Goal: Task Accomplishment & Management: Manage account settings

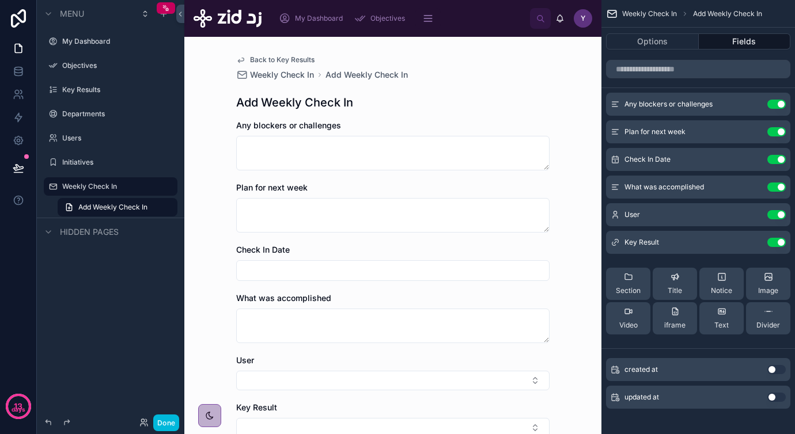
click at [166, 422] on button "Done" at bounding box center [166, 423] width 26 height 17
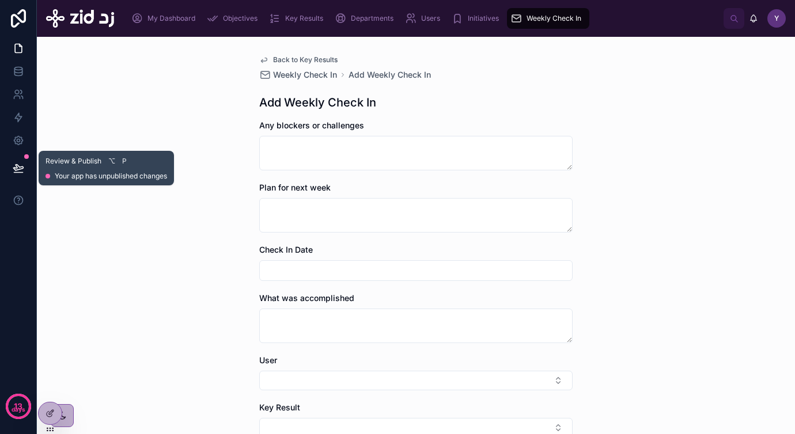
click at [12, 170] on button at bounding box center [18, 168] width 25 height 32
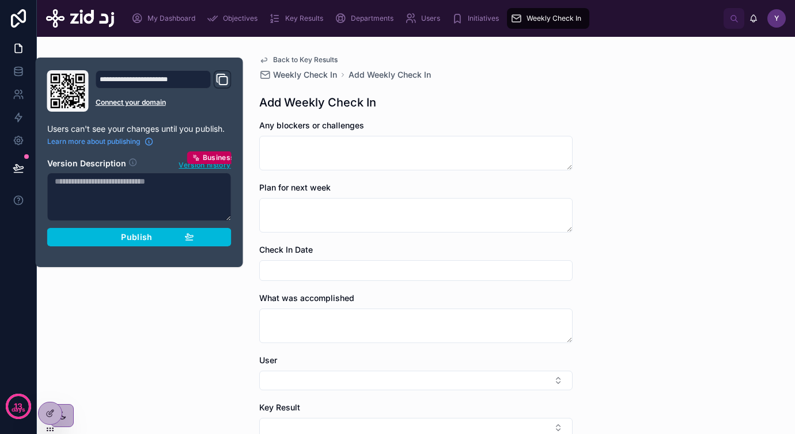
click at [177, 324] on div "Back to Key Results Weekly Check In Add Weekly Check In Add Weekly Check In Any…" at bounding box center [416, 235] width 758 height 397
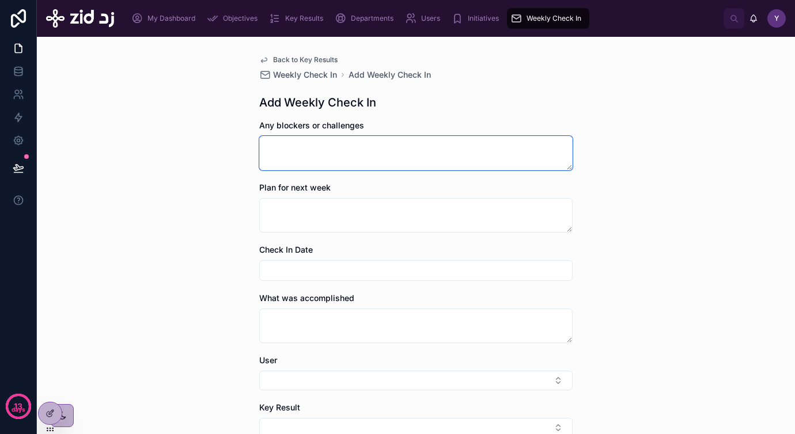
click at [345, 157] on textarea at bounding box center [415, 153] width 313 height 35
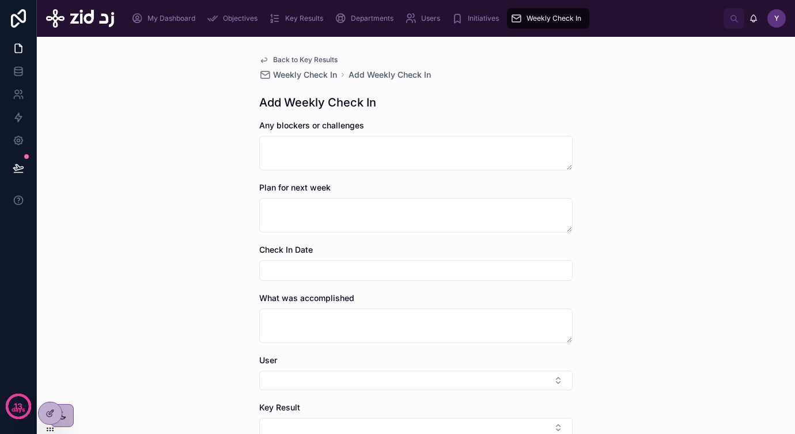
click at [45, 412] on icon at bounding box center [49, 413] width 9 height 9
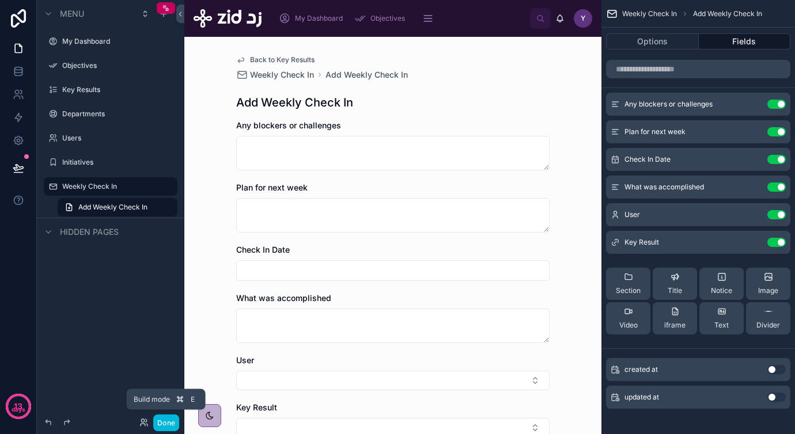
click at [163, 418] on button "Done" at bounding box center [166, 423] width 26 height 17
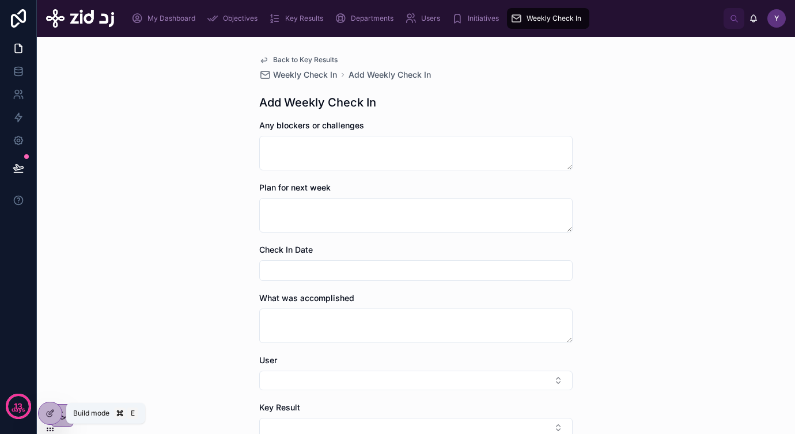
click at [48, 414] on icon at bounding box center [49, 413] width 9 height 9
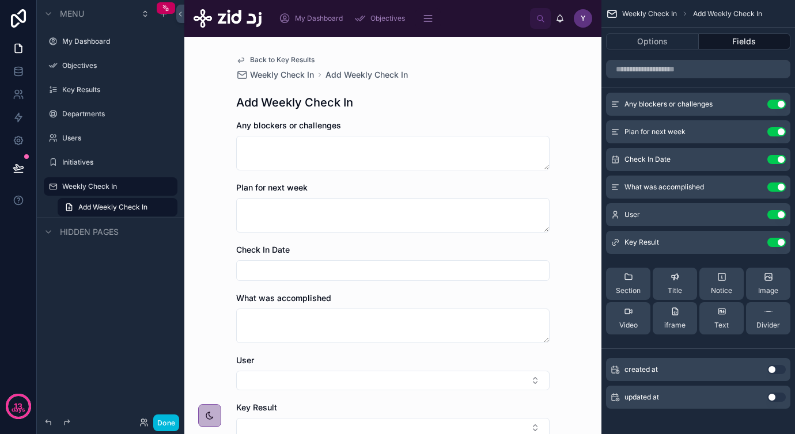
click at [414, 128] on div "Any blockers or challenges" at bounding box center [392, 126] width 313 height 12
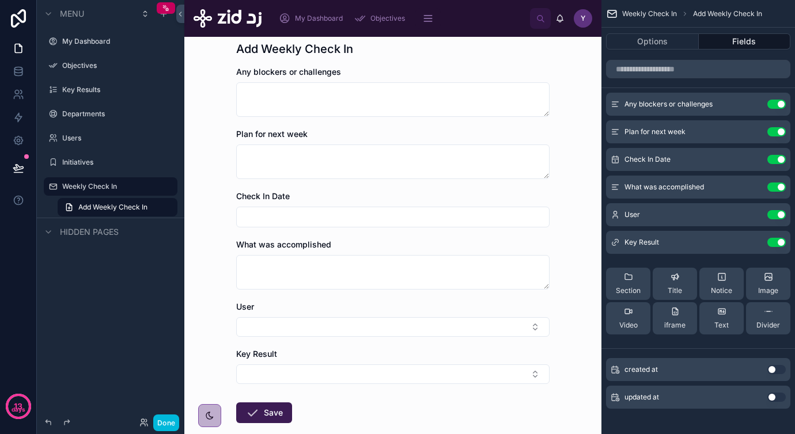
click at [390, 245] on div "What was accomplished" at bounding box center [392, 245] width 313 height 12
click at [0, 0] on icon "scrollable content" at bounding box center [0, 0] width 0 height 0
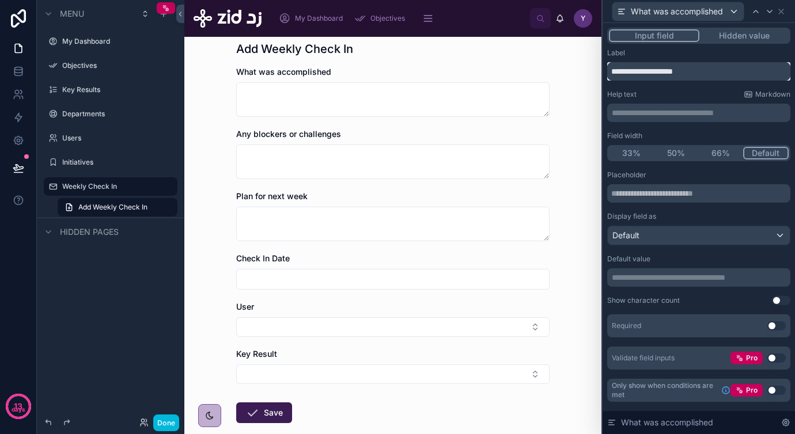
click at [709, 71] on input "**********" at bounding box center [698, 71] width 183 height 18
paste input "**"
type input "**********"
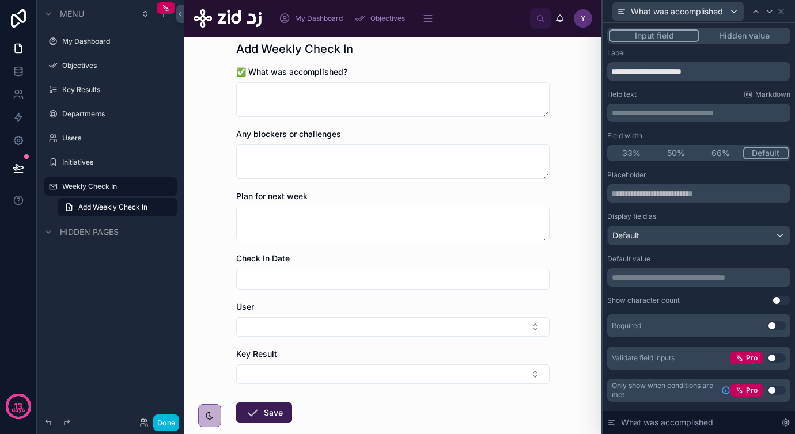
click at [773, 323] on button "Use setting" at bounding box center [776, 325] width 18 height 9
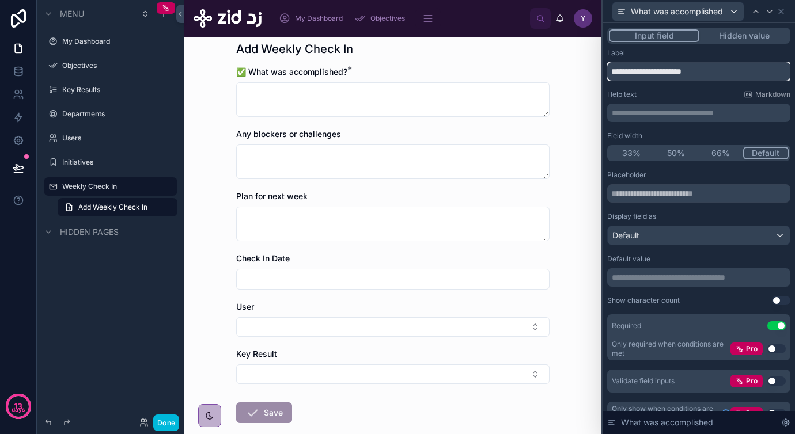
click at [733, 72] on input "**********" at bounding box center [698, 71] width 183 height 18
type input "**********"
click at [784, 8] on icon at bounding box center [780, 11] width 9 height 9
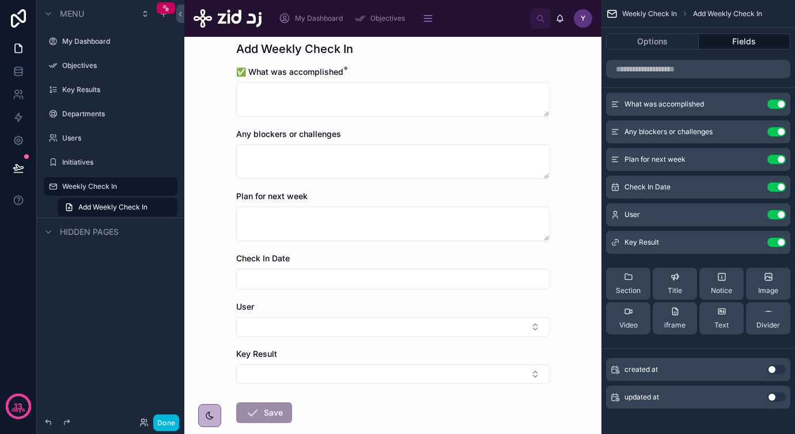
click at [0, 0] on icon "scrollable content" at bounding box center [0, 0] width 0 height 0
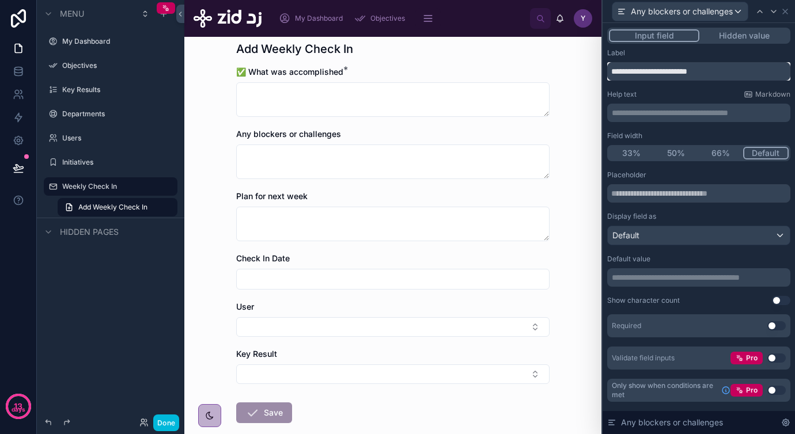
click at [725, 64] on input "**********" at bounding box center [698, 71] width 183 height 18
paste input "***"
type input "**********"
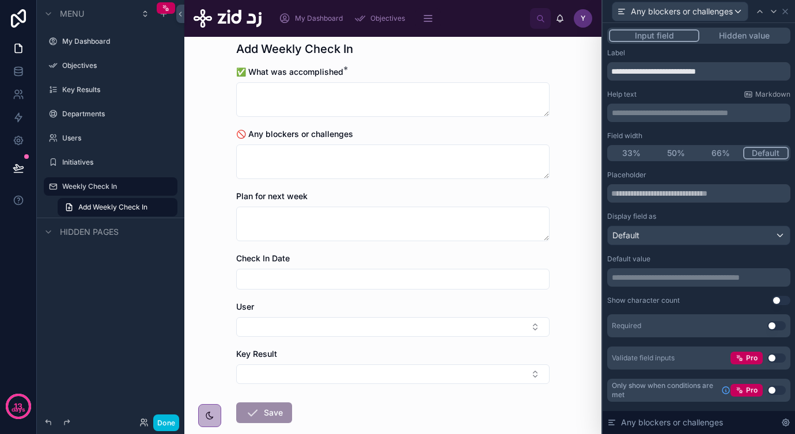
click at [773, 324] on button "Use setting" at bounding box center [776, 325] width 18 height 9
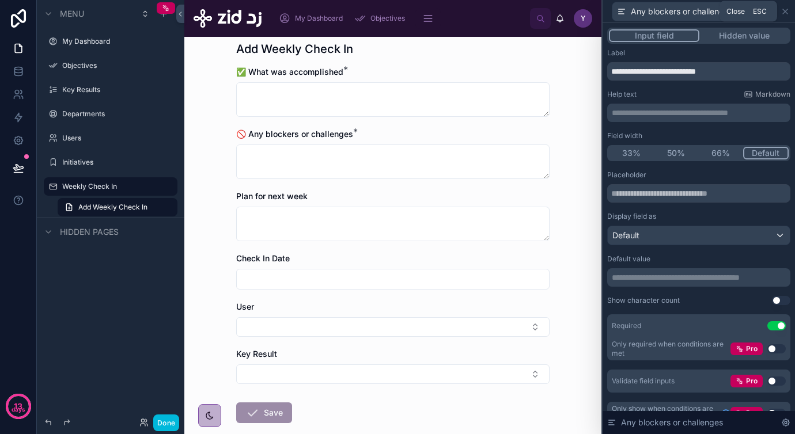
click at [787, 10] on icon at bounding box center [785, 11] width 5 height 5
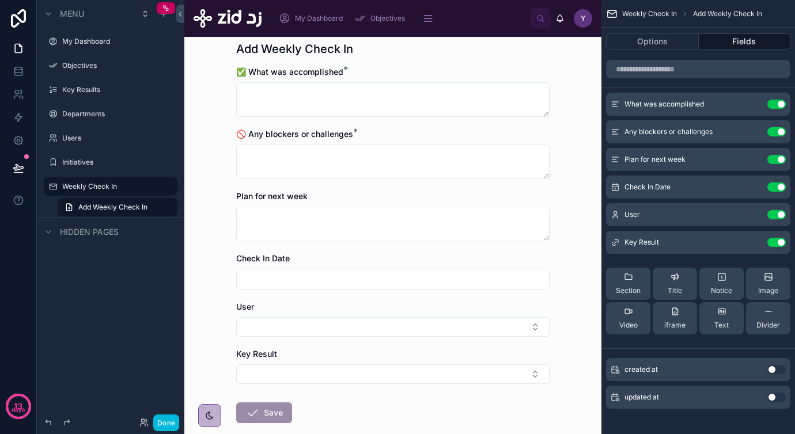
click at [0, 0] on icon "scrollable content" at bounding box center [0, 0] width 0 height 0
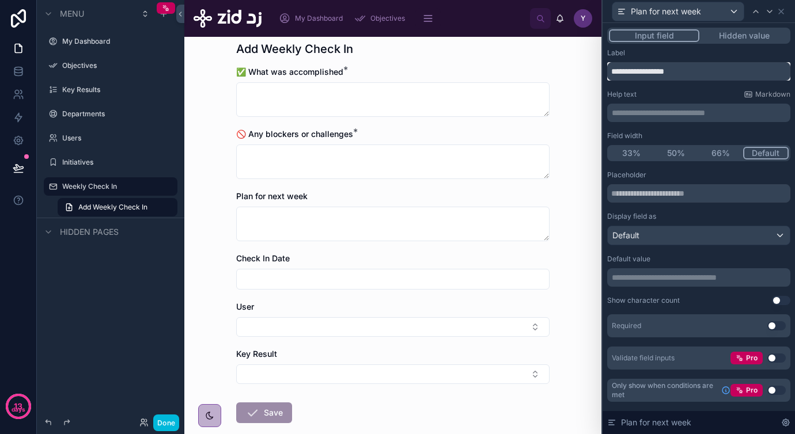
click at [705, 73] on input "**********" at bounding box center [698, 71] width 183 height 18
paste input "****"
type input "**********"
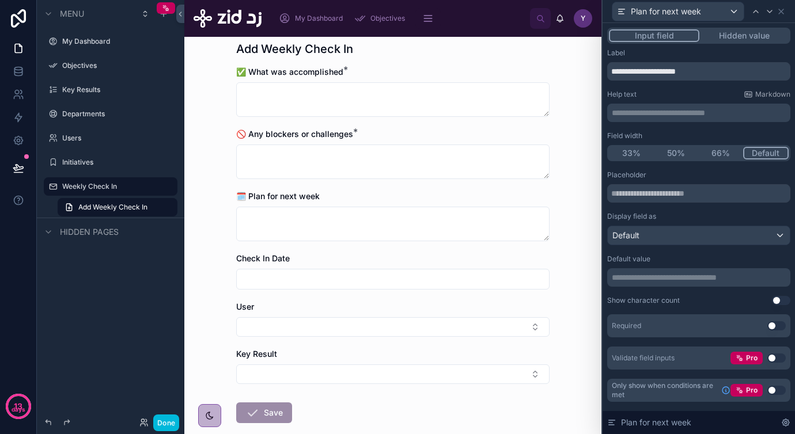
click at [775, 325] on button "Use setting" at bounding box center [776, 325] width 18 height 9
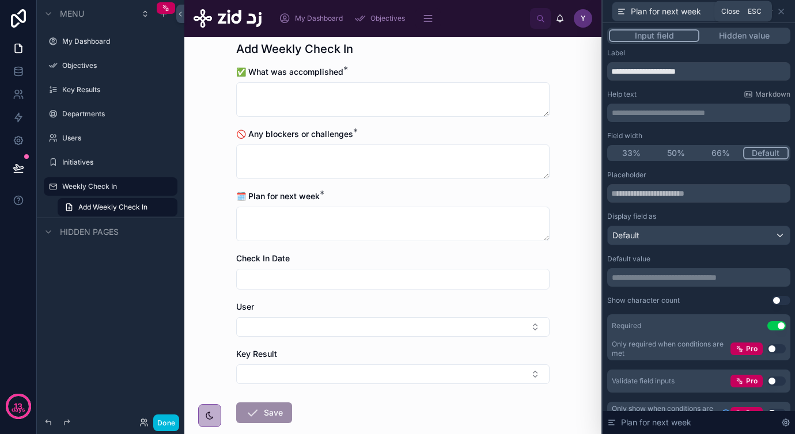
click at [781, 12] on icon at bounding box center [780, 11] width 9 height 9
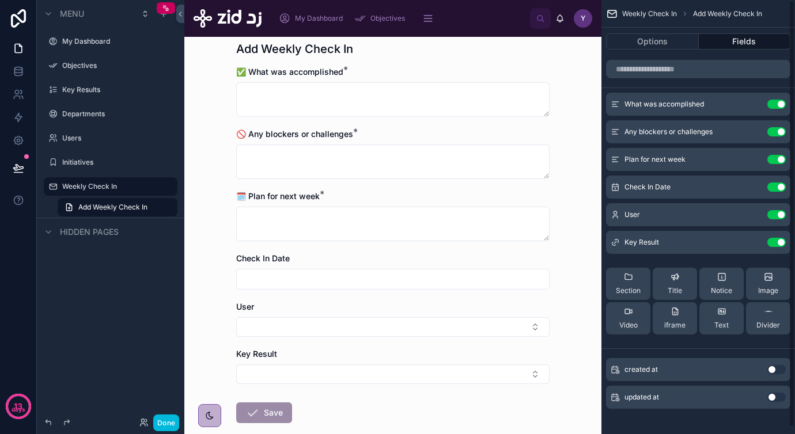
click at [0, 0] on icon "scrollable content" at bounding box center [0, 0] width 0 height 0
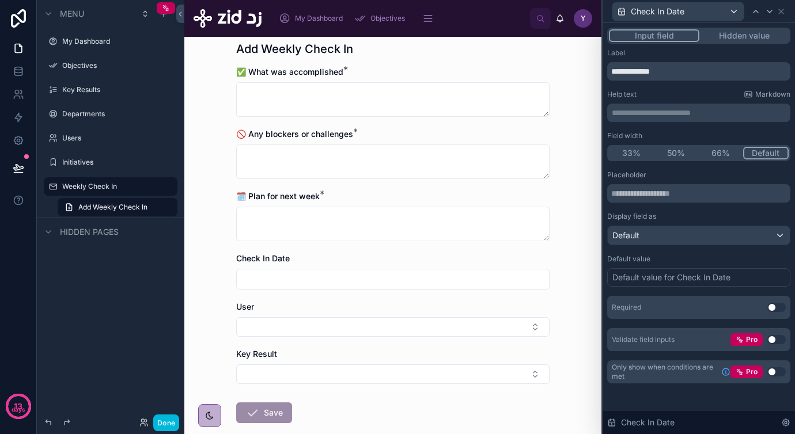
click at [674, 280] on div "Default value for Check In Date" at bounding box center [671, 278] width 118 height 12
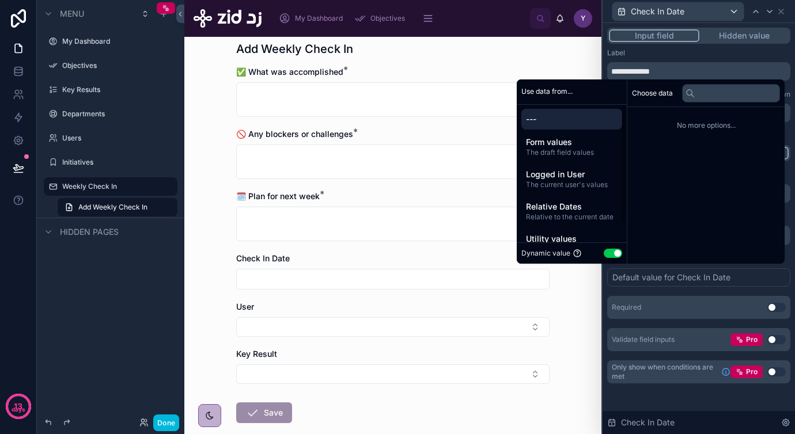
scroll to position [16, 0]
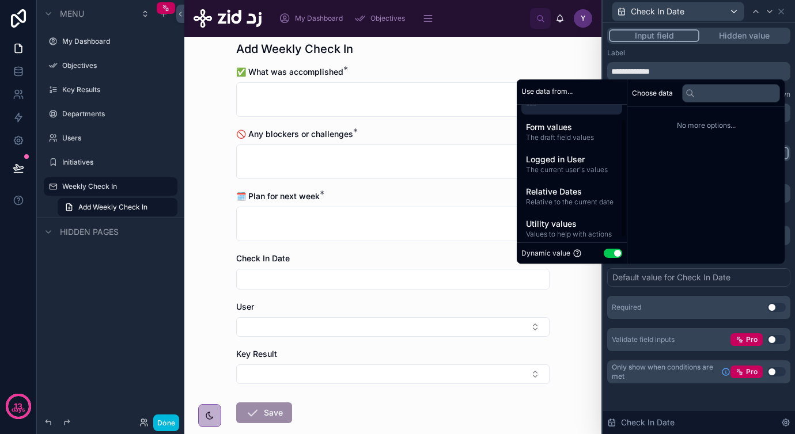
click at [561, 227] on span "Utility values" at bounding box center [572, 224] width 92 height 12
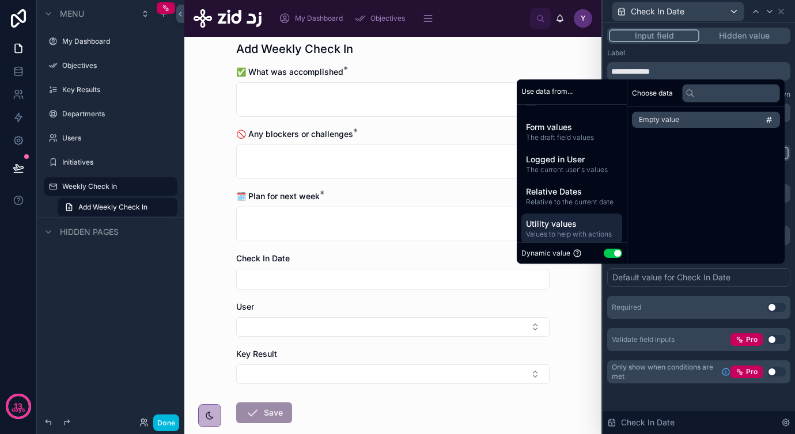
click at [574, 194] on span "Relative Dates" at bounding box center [572, 192] width 92 height 12
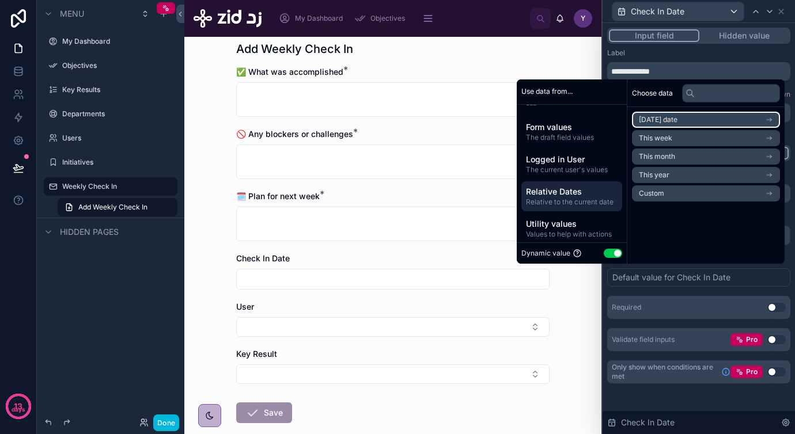
click at [678, 119] on li "[DATE] date" at bounding box center [706, 120] width 148 height 16
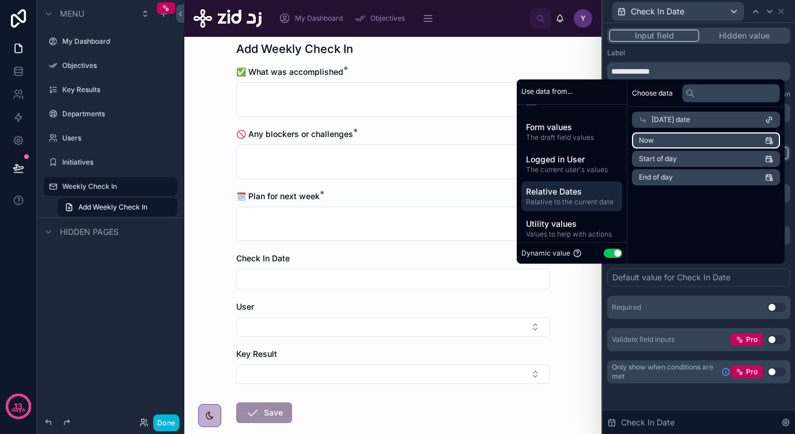
click at [686, 142] on li "Now" at bounding box center [706, 140] width 148 height 16
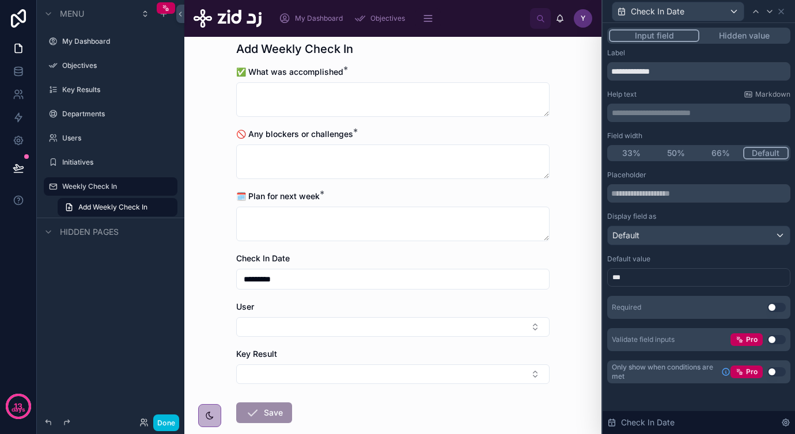
click at [678, 288] on div "Placeholder Display field as Default Default value *** Required Use setting Val…" at bounding box center [698, 260] width 183 height 181
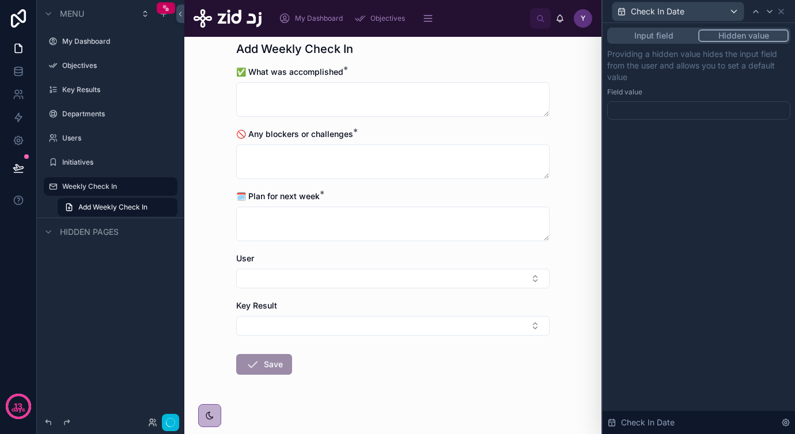
click at [738, 35] on button "Hidden value" at bounding box center [743, 35] width 90 height 13
click at [646, 112] on div at bounding box center [698, 110] width 183 height 18
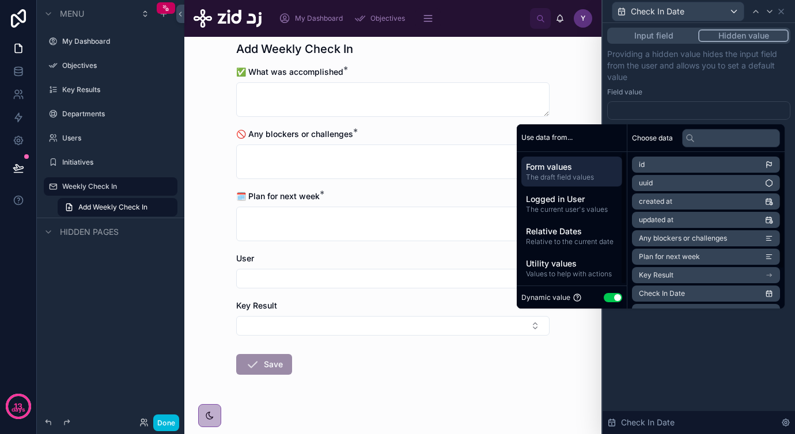
click at [560, 256] on div "Utility values Values to help with actions" at bounding box center [571, 268] width 101 height 30
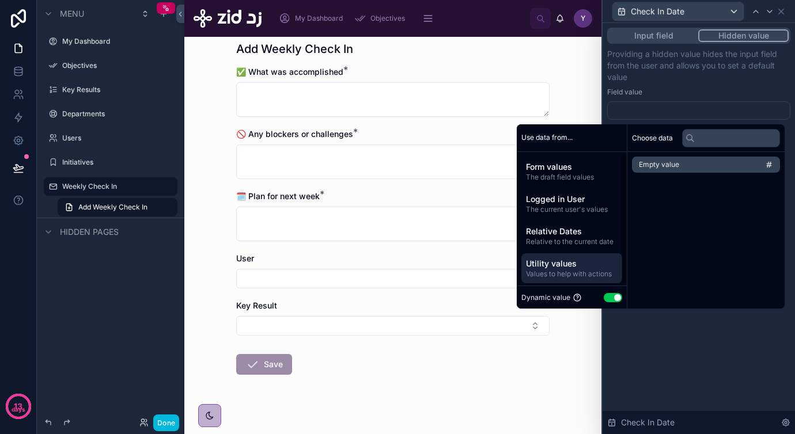
click at [564, 231] on span "Relative Dates" at bounding box center [572, 232] width 92 height 12
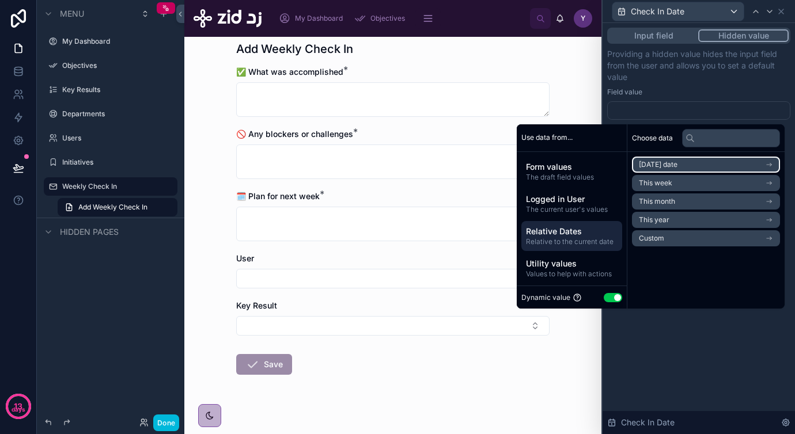
click at [666, 164] on span "[DATE] date" at bounding box center [658, 164] width 39 height 9
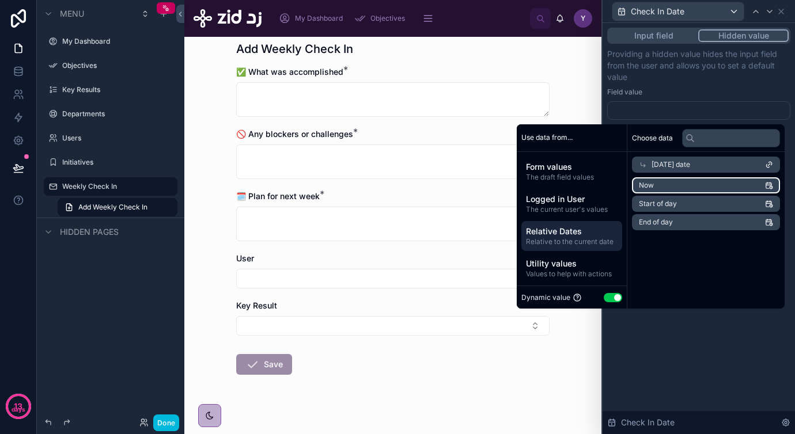
click at [670, 183] on li "Now" at bounding box center [706, 185] width 148 height 16
click at [678, 347] on div "Input field Hidden value Providing a hidden value hides the input field from th…" at bounding box center [698, 228] width 192 height 411
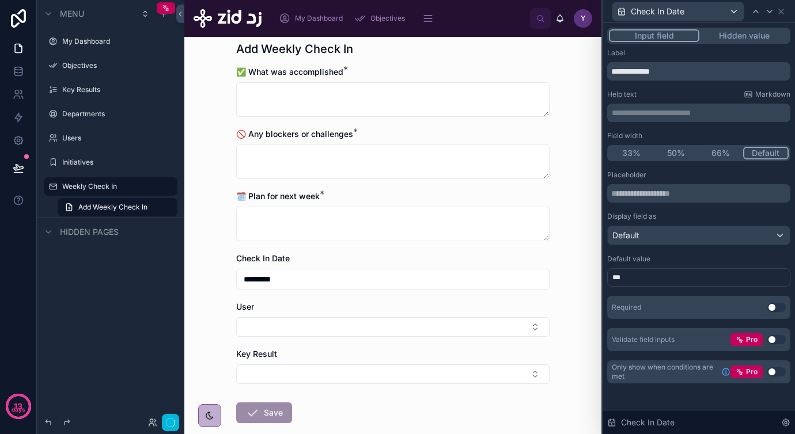
click at [667, 37] on button "Input field" at bounding box center [654, 35] width 90 height 13
click at [741, 39] on button "Hidden value" at bounding box center [743, 35] width 89 height 13
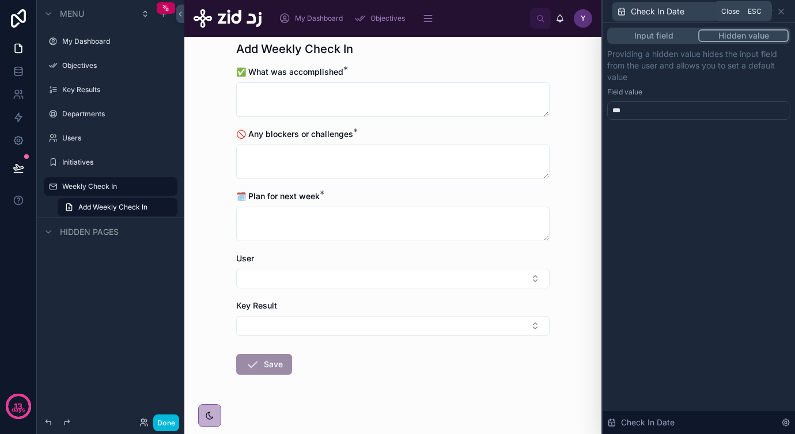
click at [783, 10] on icon at bounding box center [780, 11] width 9 height 9
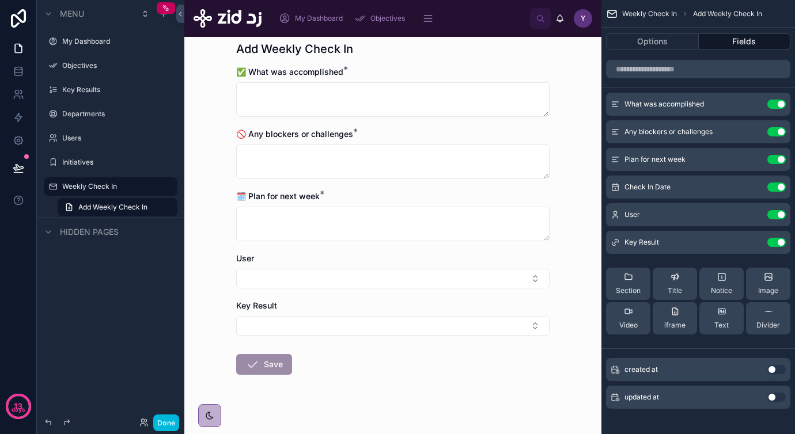
click at [0, 0] on icon "scrollable content" at bounding box center [0, 0] width 0 height 0
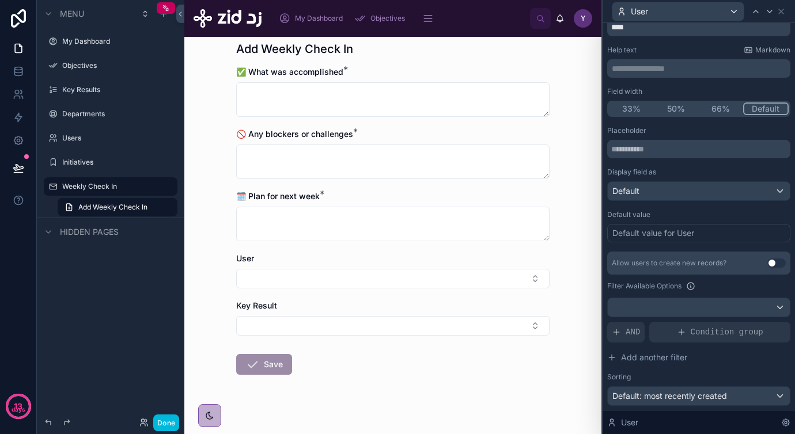
scroll to position [0, 0]
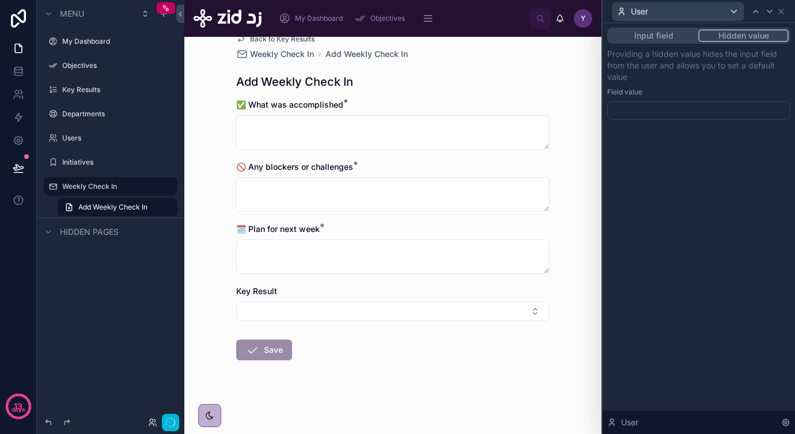
click at [735, 36] on button "Hidden value" at bounding box center [743, 35] width 90 height 13
click at [655, 109] on div at bounding box center [698, 110] width 183 height 18
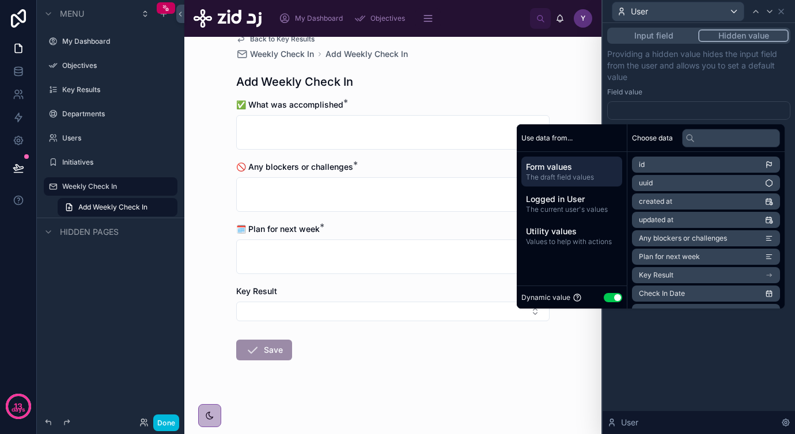
click at [572, 203] on span "Logged in User" at bounding box center [572, 199] width 92 height 12
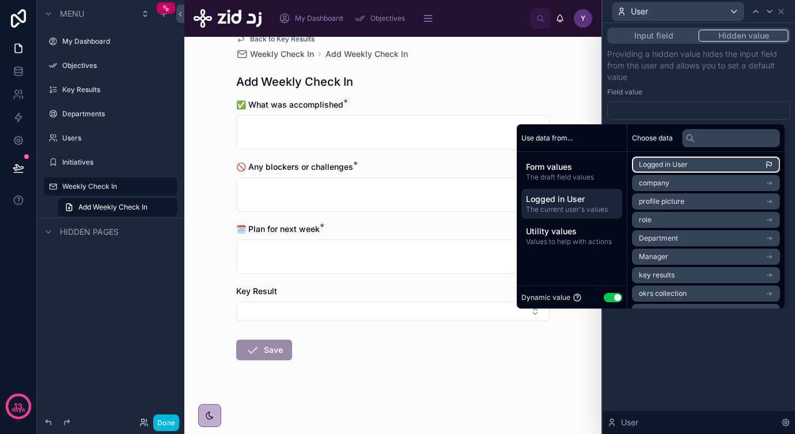
click at [670, 164] on span "Logged in User" at bounding box center [663, 164] width 49 height 9
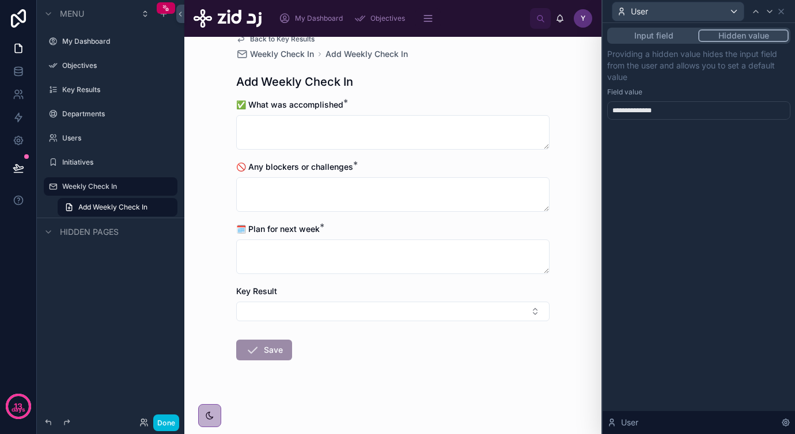
click at [695, 79] on p "Providing a hidden value hides the input field from the user and allows you to …" at bounding box center [698, 65] width 183 height 35
click at [780, 13] on icon at bounding box center [780, 11] width 9 height 9
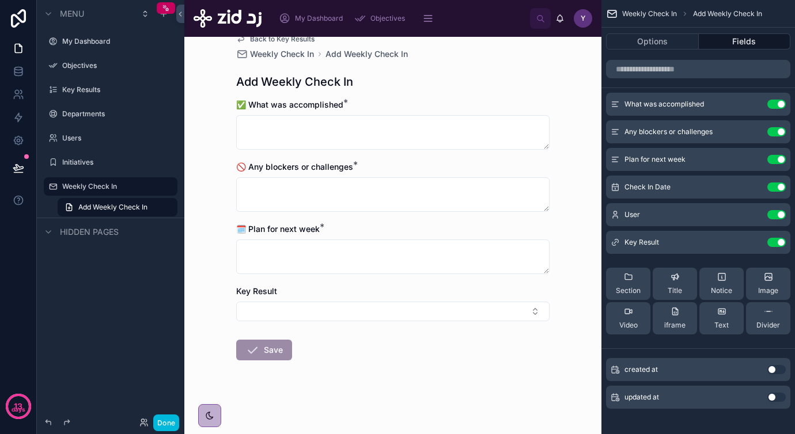
click at [0, 0] on icon "scrollable content" at bounding box center [0, 0] width 0 height 0
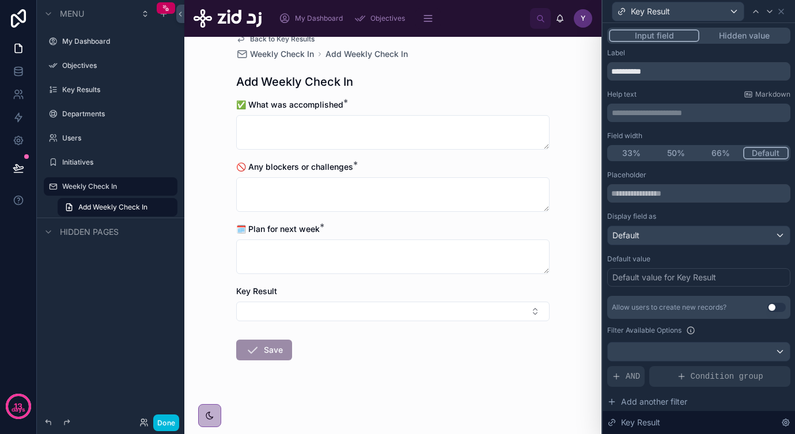
click at [727, 37] on button "Hidden value" at bounding box center [743, 35] width 89 height 13
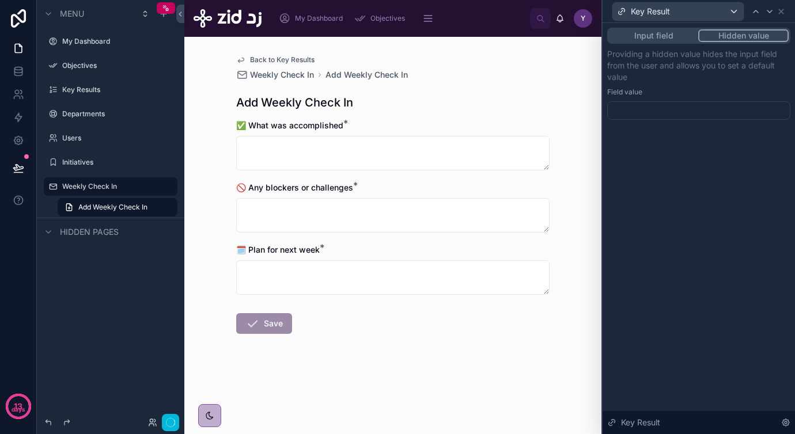
scroll to position [0, 0]
click at [658, 113] on div at bounding box center [698, 110] width 183 height 18
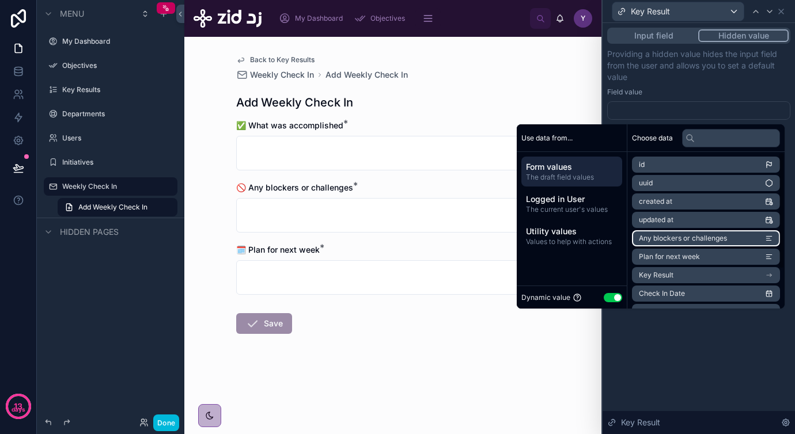
scroll to position [53, 0]
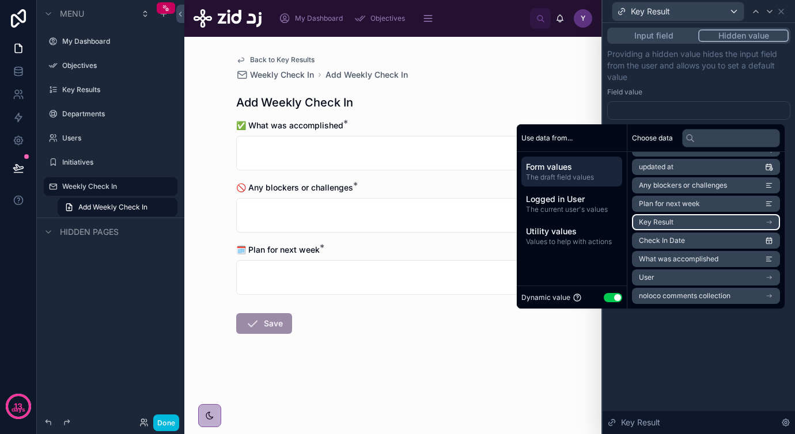
click at [684, 222] on li "Key Result" at bounding box center [706, 222] width 148 height 16
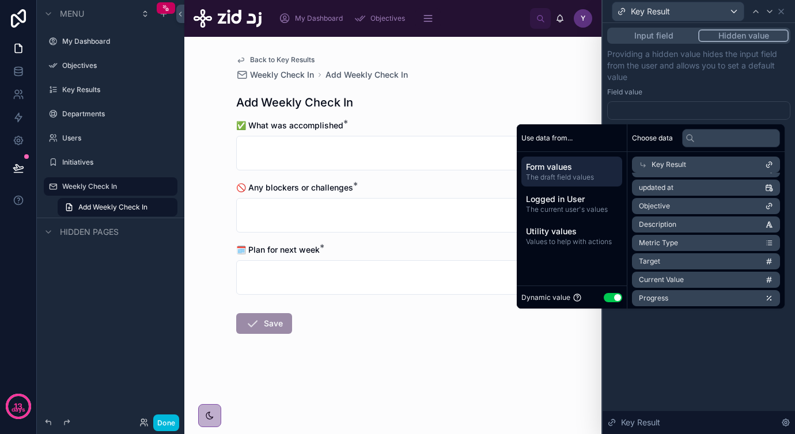
click at [679, 168] on div "Key Result" at bounding box center [706, 165] width 148 height 16
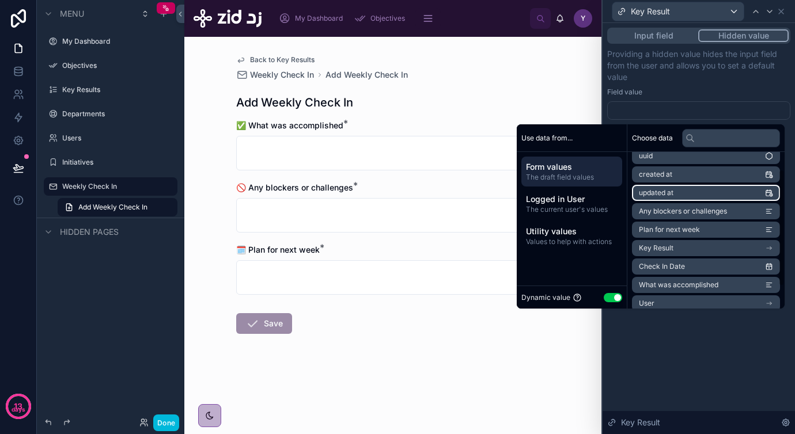
scroll to position [32, 0]
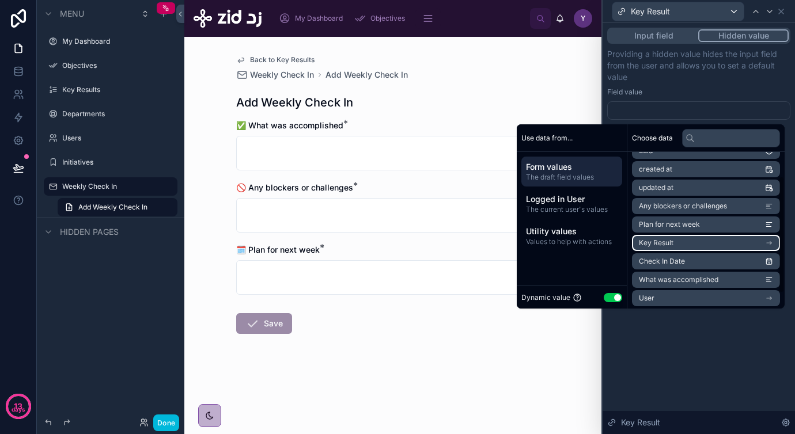
click at [671, 243] on li "Key Result" at bounding box center [706, 243] width 148 height 16
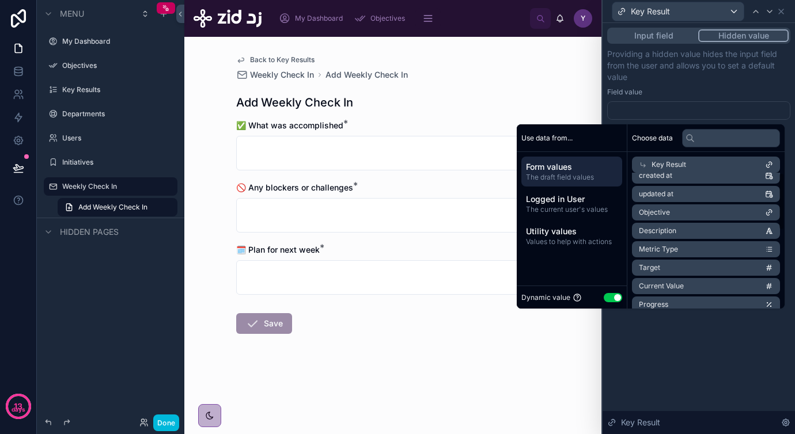
scroll to position [0, 0]
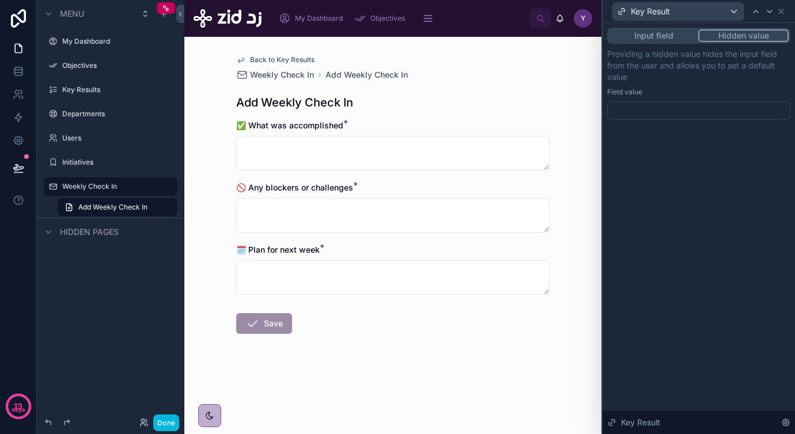
click at [680, 88] on div "Field value" at bounding box center [698, 92] width 183 height 9
click at [656, 38] on button "Input field" at bounding box center [653, 35] width 89 height 13
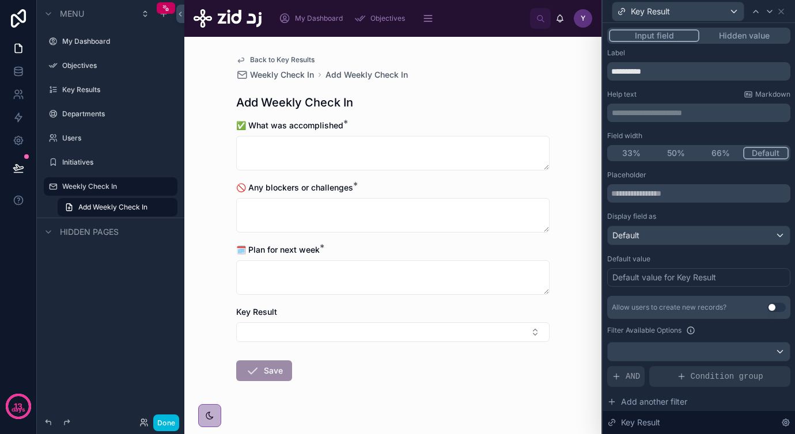
click at [725, 31] on button "Hidden value" at bounding box center [743, 35] width 89 height 13
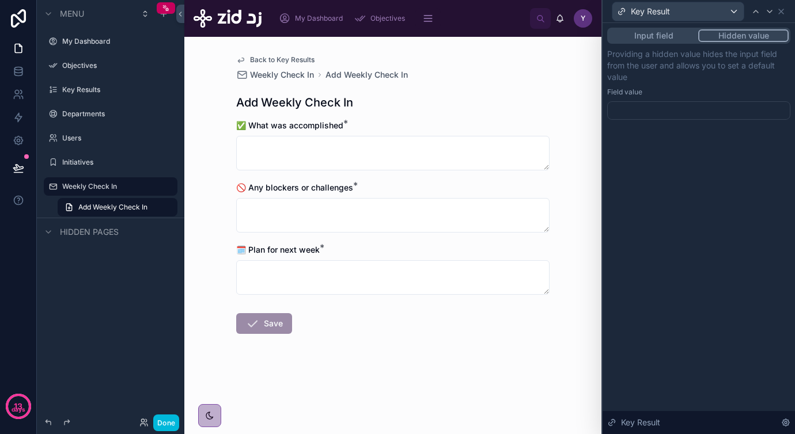
click at [680, 111] on div at bounding box center [698, 110] width 183 height 18
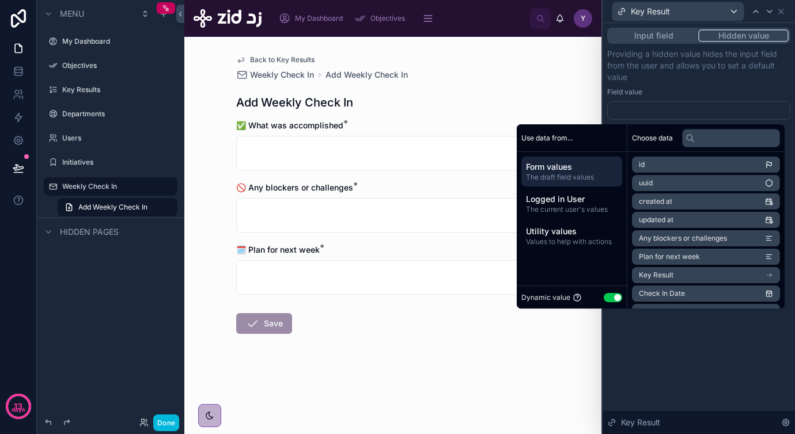
click at [568, 233] on span "Utility values" at bounding box center [572, 232] width 92 height 12
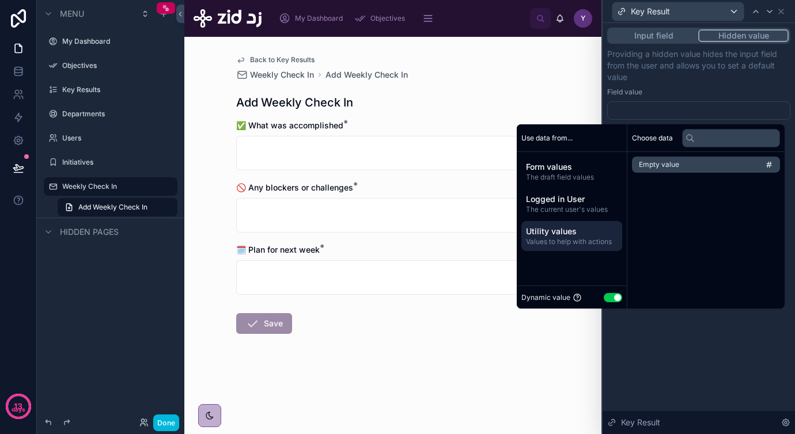
click at [566, 210] on span "The current user's values" at bounding box center [572, 209] width 92 height 9
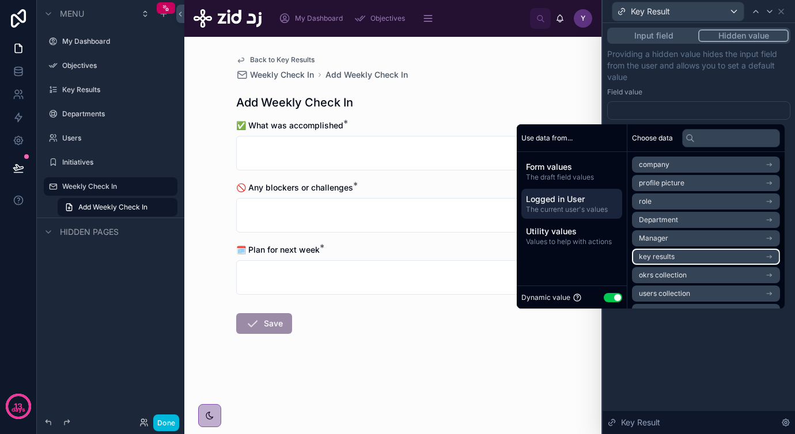
scroll to position [71, 0]
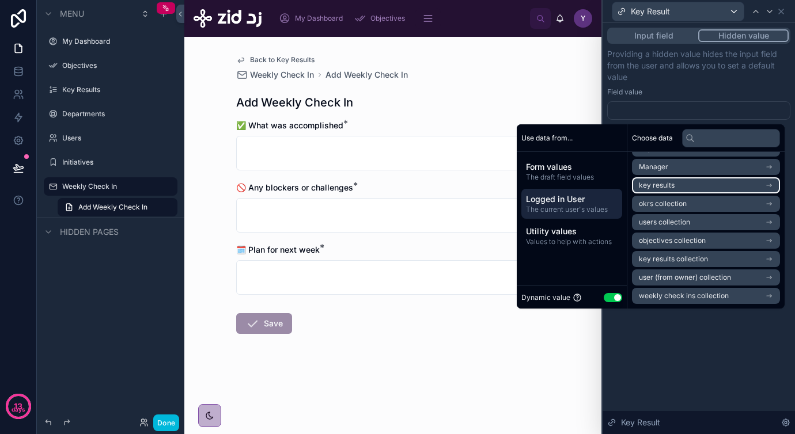
click at [678, 183] on li "key results" at bounding box center [706, 185] width 148 height 16
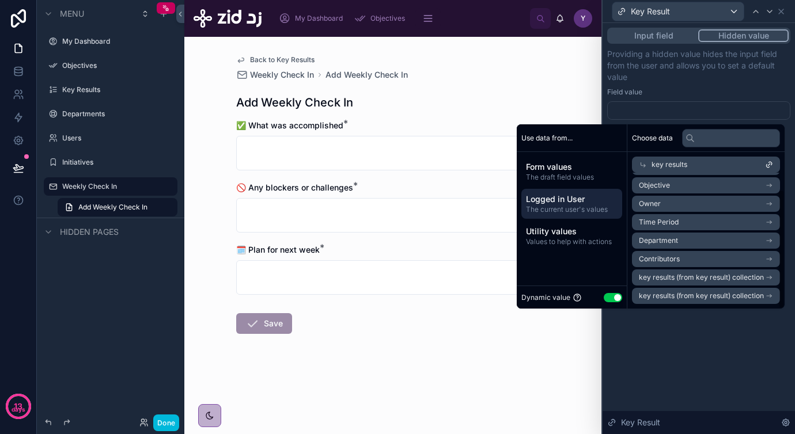
scroll to position [0, 0]
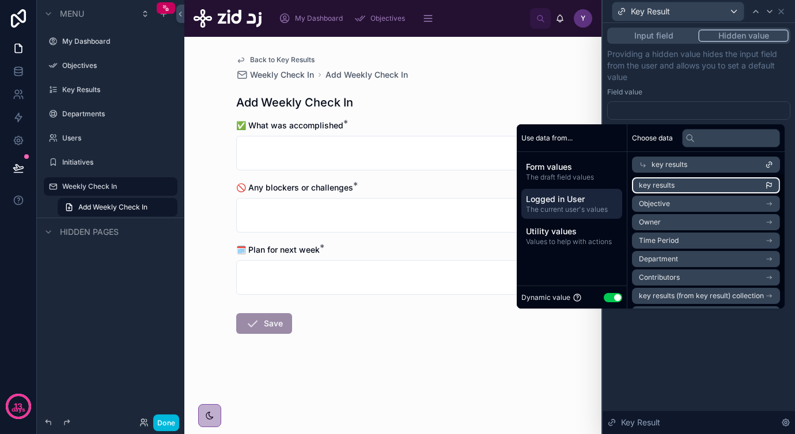
click at [684, 183] on li "key results" at bounding box center [706, 185] width 148 height 16
click at [682, 183] on li "key results" at bounding box center [706, 185] width 148 height 16
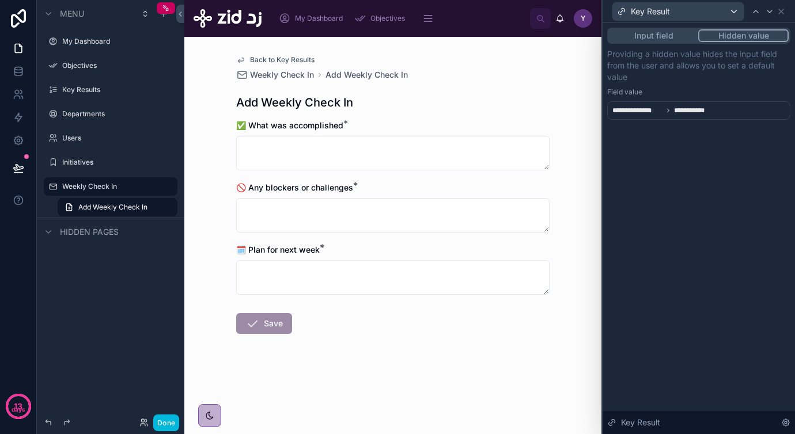
click at [669, 349] on div "**********" at bounding box center [698, 228] width 192 height 411
click at [782, 14] on icon at bounding box center [780, 11] width 9 height 9
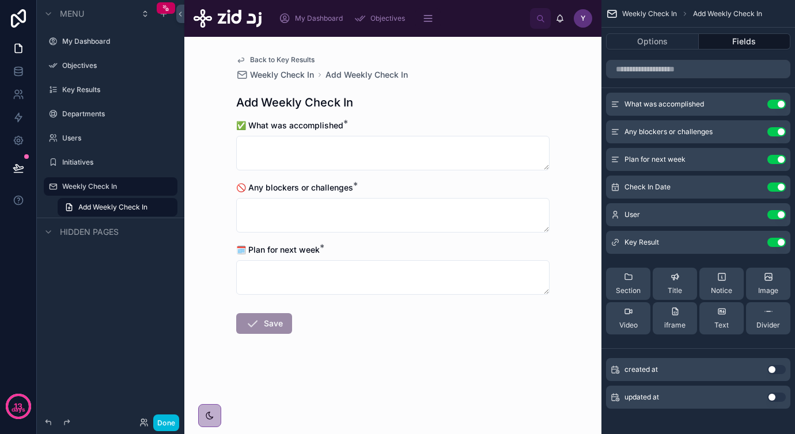
click at [167, 418] on button "Done" at bounding box center [166, 423] width 26 height 17
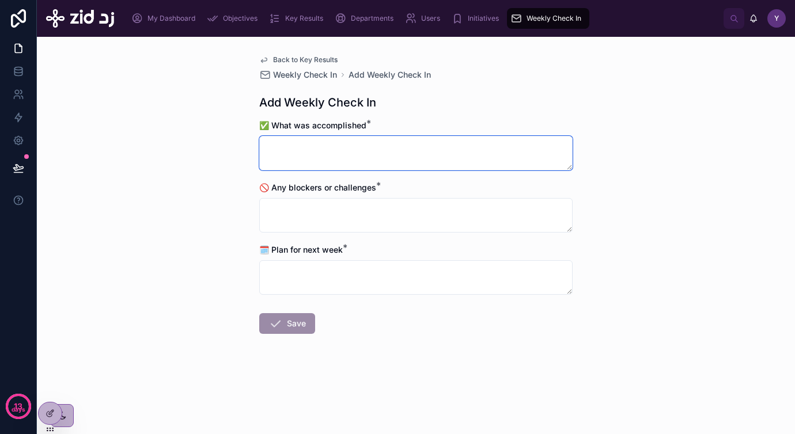
click at [321, 159] on textarea at bounding box center [415, 153] width 313 height 35
type textarea "****"
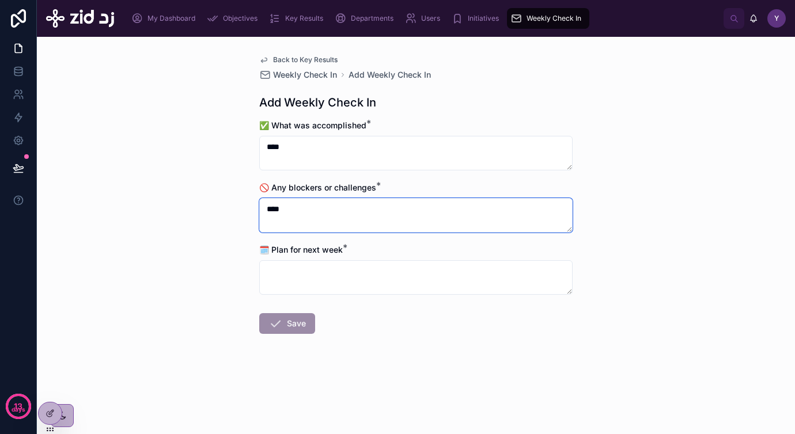
type textarea "****"
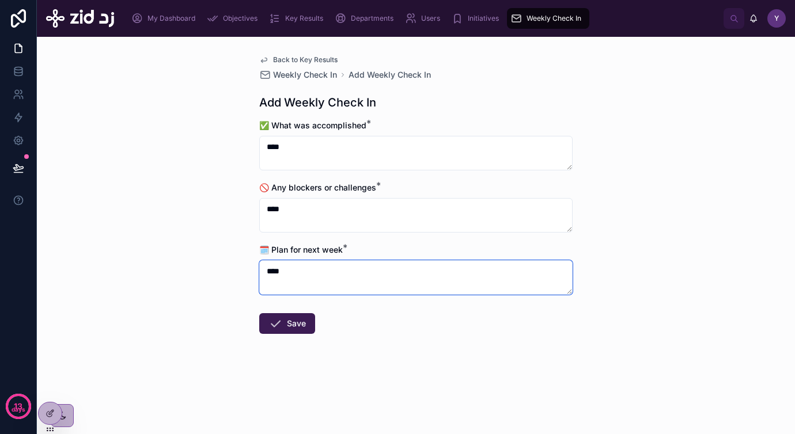
type textarea "****"
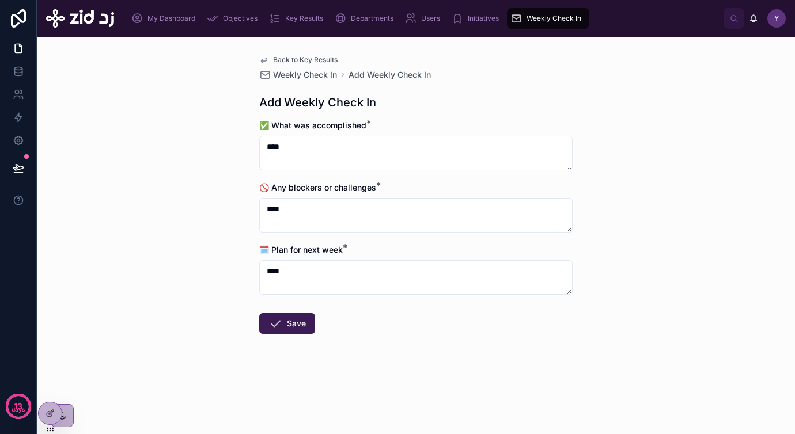
click at [275, 325] on icon at bounding box center [275, 324] width 14 height 14
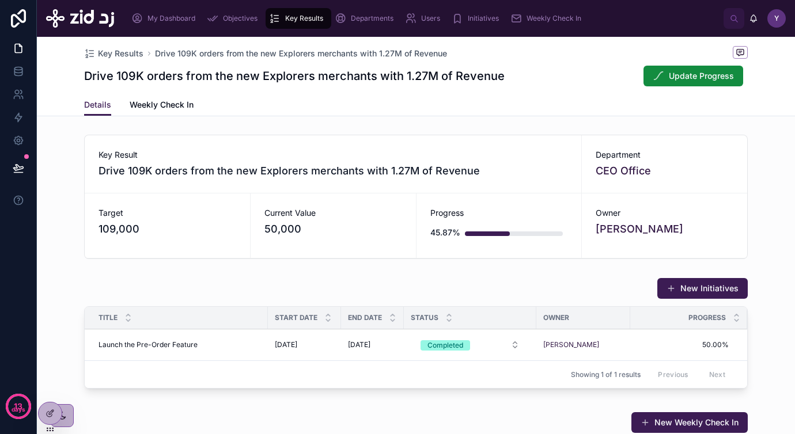
click at [170, 103] on span "Weekly Check In" at bounding box center [162, 105] width 64 height 12
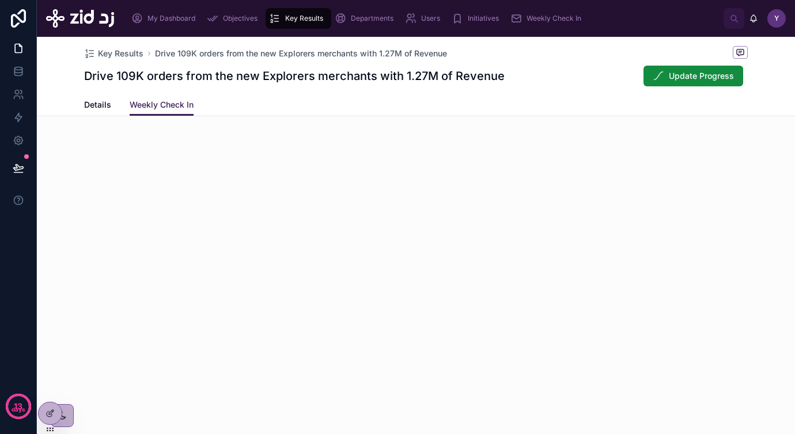
click at [49, 414] on icon at bounding box center [51, 412] width 5 height 5
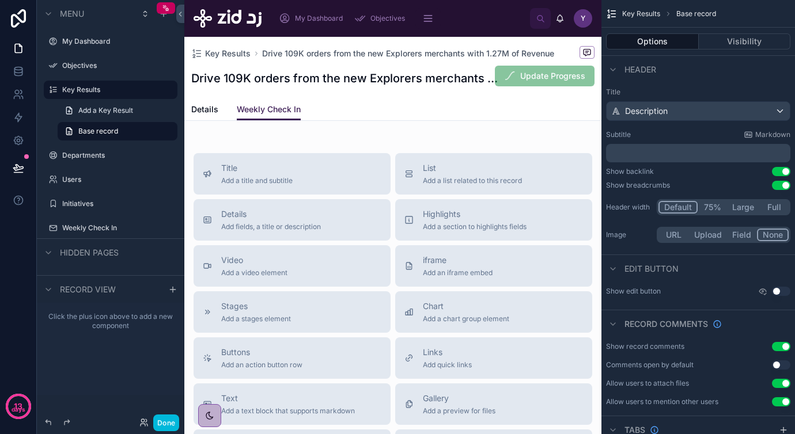
click at [299, 174] on div "Title Add a title and subtitle" at bounding box center [292, 173] width 179 height 23
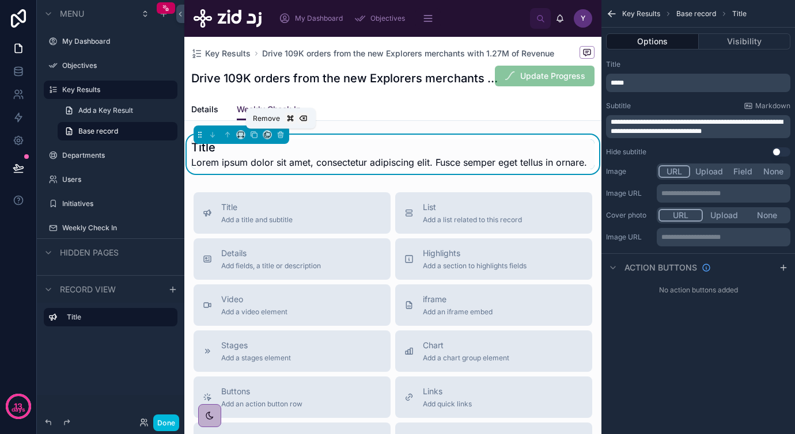
click at [282, 132] on icon at bounding box center [280, 135] width 8 height 8
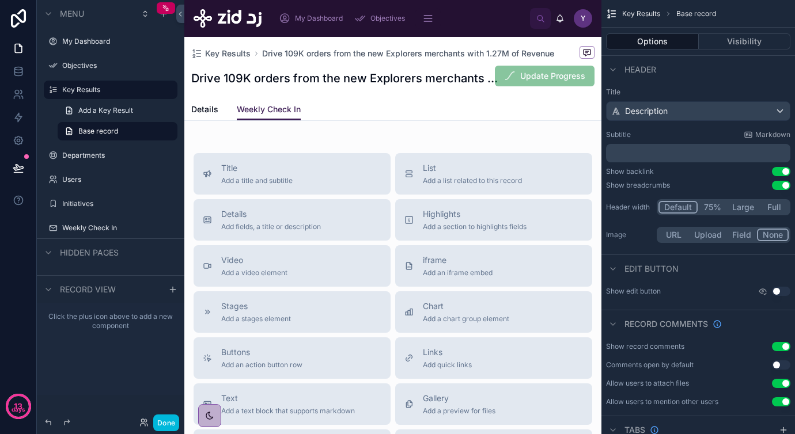
click at [473, 173] on span "List" at bounding box center [472, 168] width 99 height 12
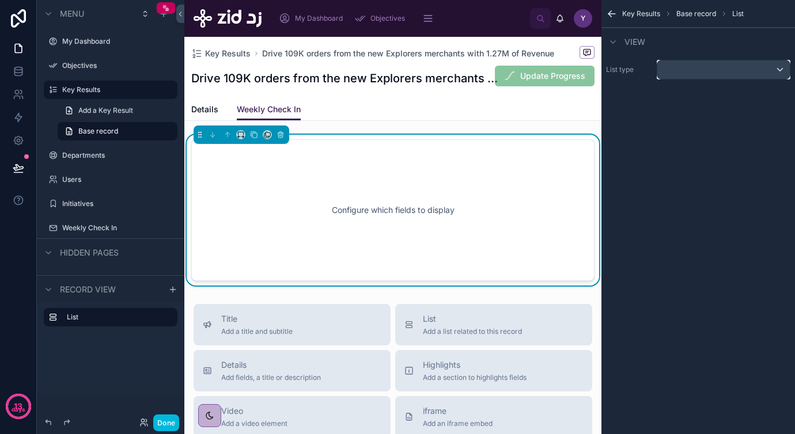
click at [695, 71] on div "scrollable content" at bounding box center [723, 69] width 132 height 18
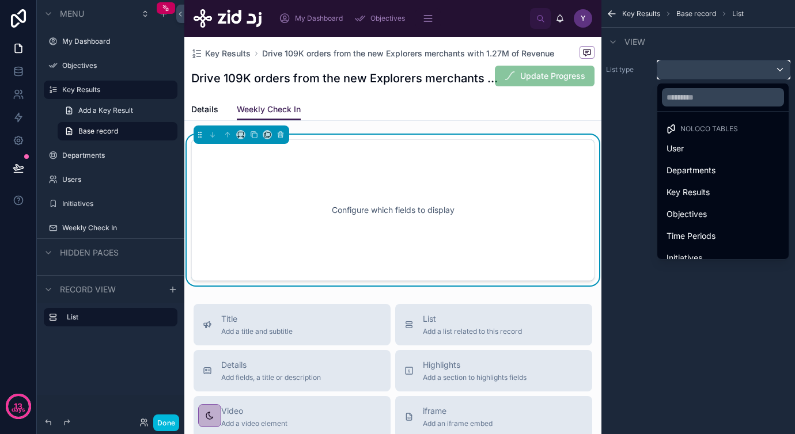
scroll to position [33, 0]
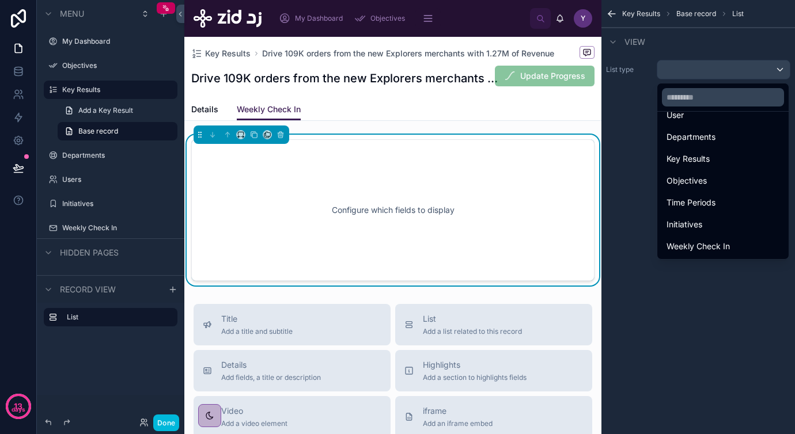
click at [703, 243] on span "Weekly Check In" at bounding box center [697, 247] width 63 height 14
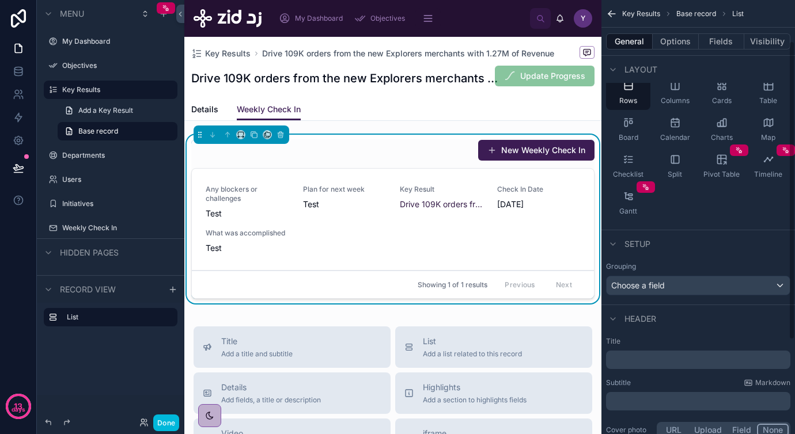
scroll to position [0, 0]
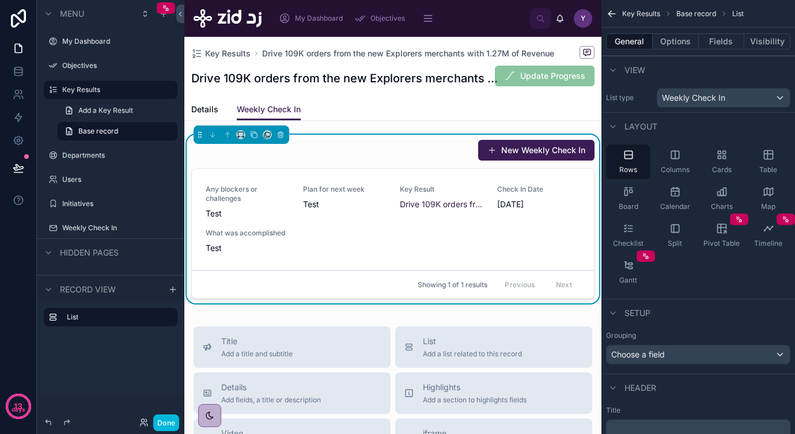
click at [677, 33] on button "Options" at bounding box center [675, 41] width 46 height 16
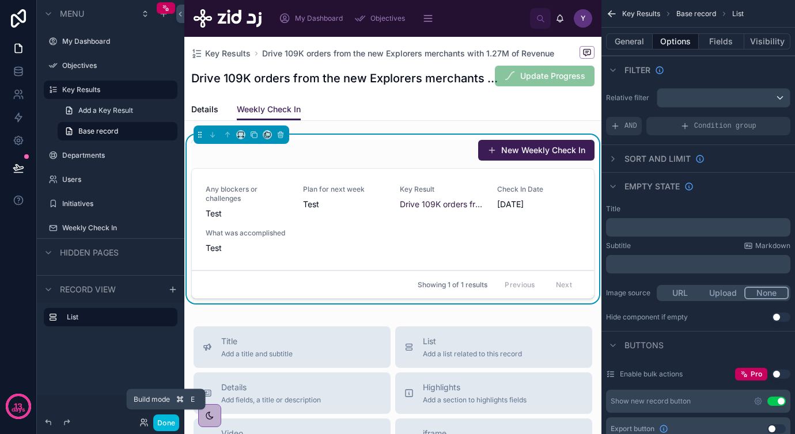
click at [166, 423] on button "Done" at bounding box center [166, 423] width 26 height 17
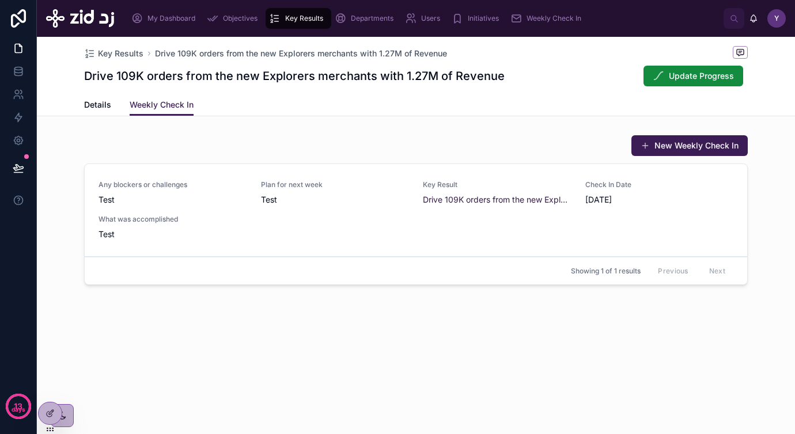
click at [337, 320] on div "Key Results Drive 109K orders from the new Explorers merchants with 1.27M of Re…" at bounding box center [416, 202] width 758 height 331
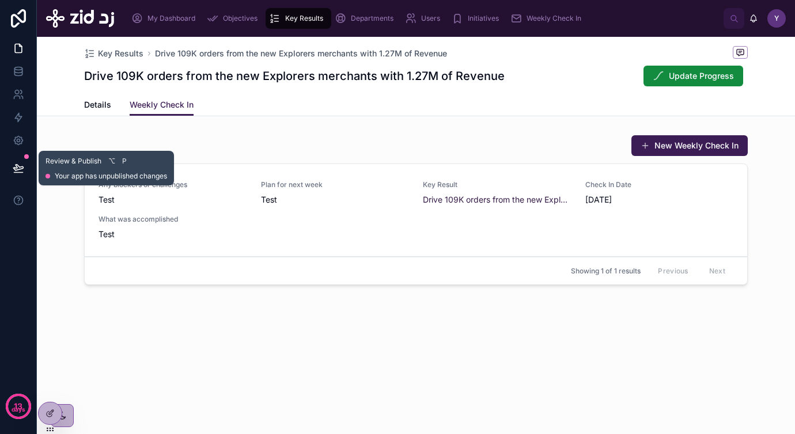
click at [17, 164] on icon at bounding box center [19, 168] width 12 height 12
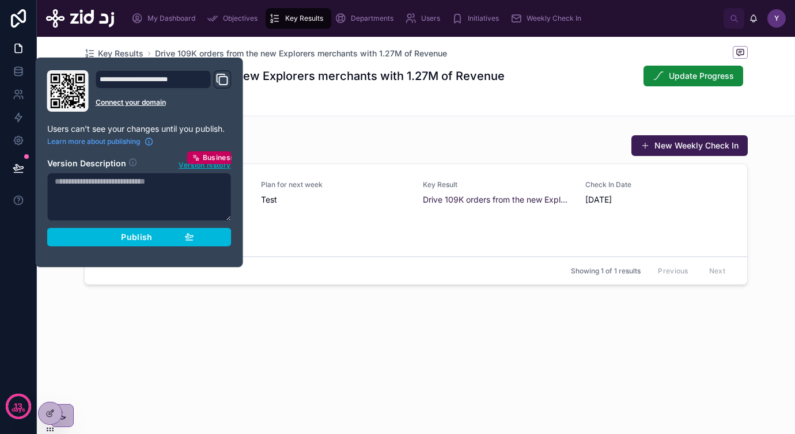
click at [113, 236] on div "Publish" at bounding box center [139, 237] width 109 height 10
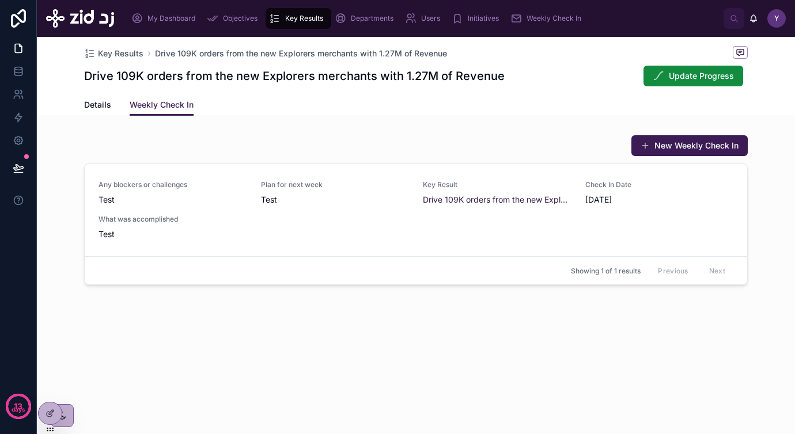
click at [350, 123] on div "Key Results Drive 109K orders from the new Explorers merchants with 1.27M of Re…" at bounding box center [416, 202] width 758 height 331
click at [125, 53] on span "Key Results" at bounding box center [120, 54] width 45 height 12
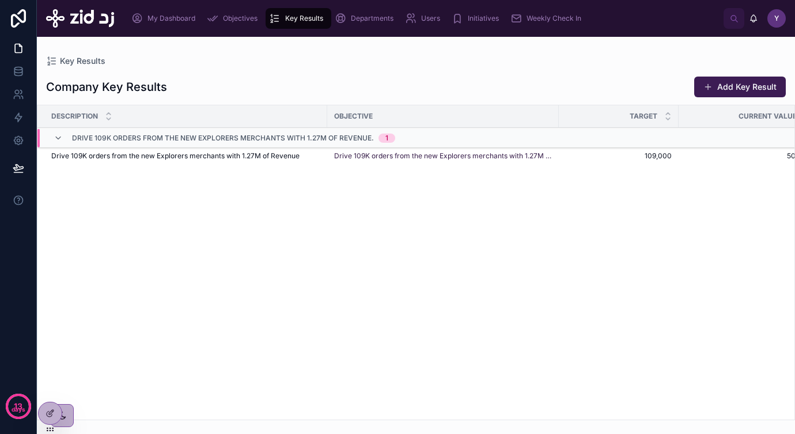
click at [242, 18] on span "Objectives" at bounding box center [240, 18] width 35 height 9
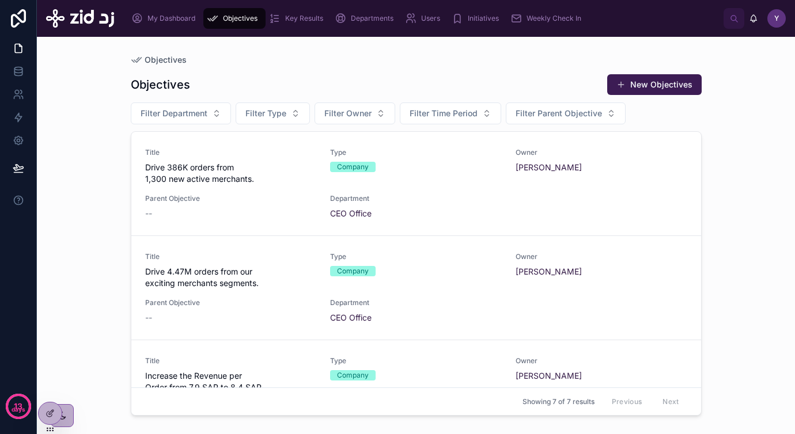
click at [226, 177] on span "Drive 386K orders from 1,300 new active merchants." at bounding box center [231, 173] width 172 height 23
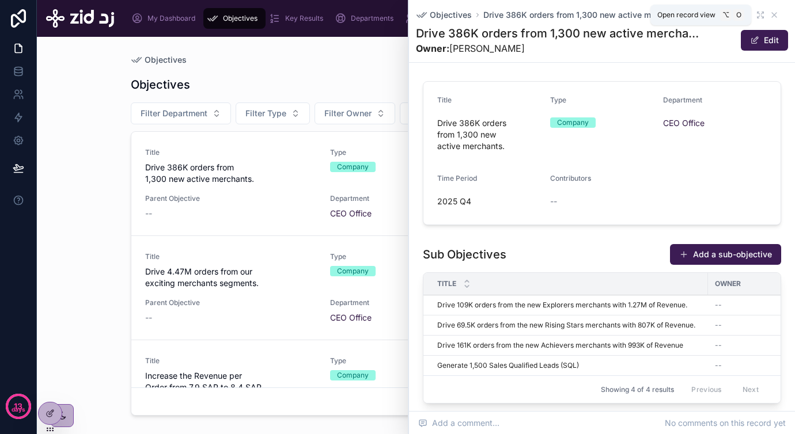
click at [761, 14] on icon at bounding box center [762, 13] width 2 height 2
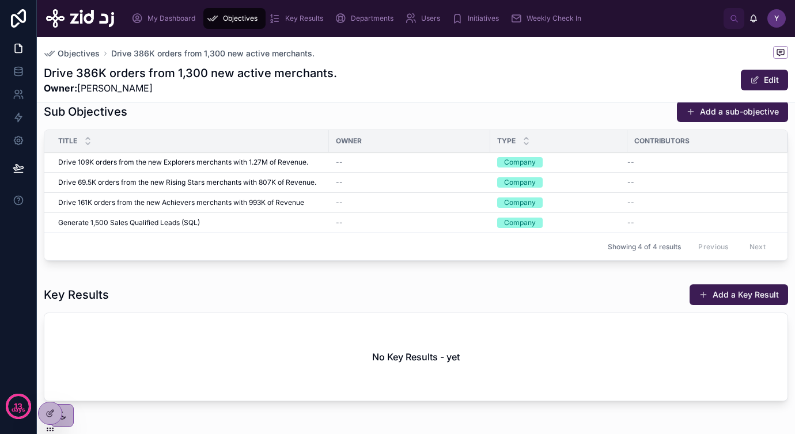
click at [231, 163] on span "Drive 109K orders from the new Explorers merchants with 1.27M of Revenue." at bounding box center [183, 162] width 250 height 9
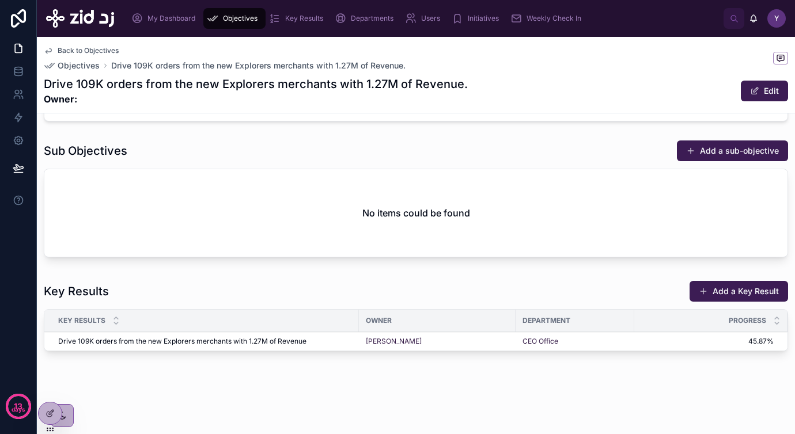
click at [726, 290] on button "Add a Key Result" at bounding box center [738, 291] width 98 height 21
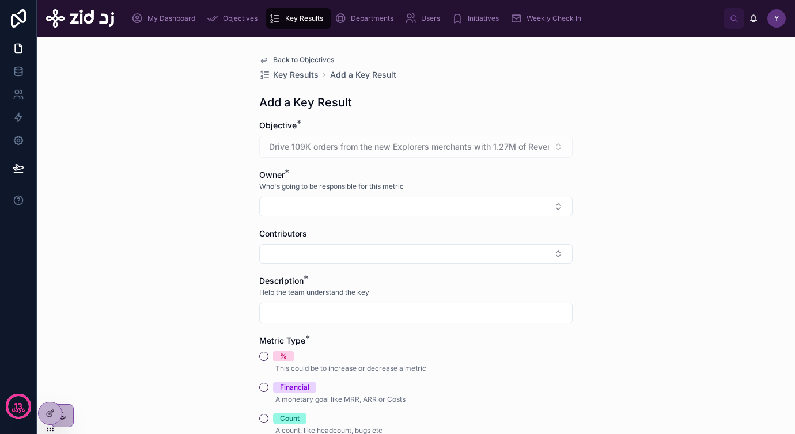
click at [395, 208] on button "Select Button" at bounding box center [415, 207] width 313 height 20
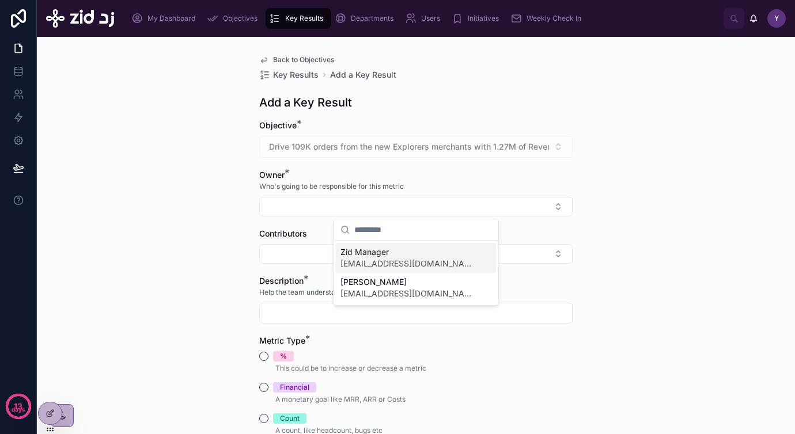
click at [379, 256] on span "Zid Manager" at bounding box center [408, 252] width 137 height 12
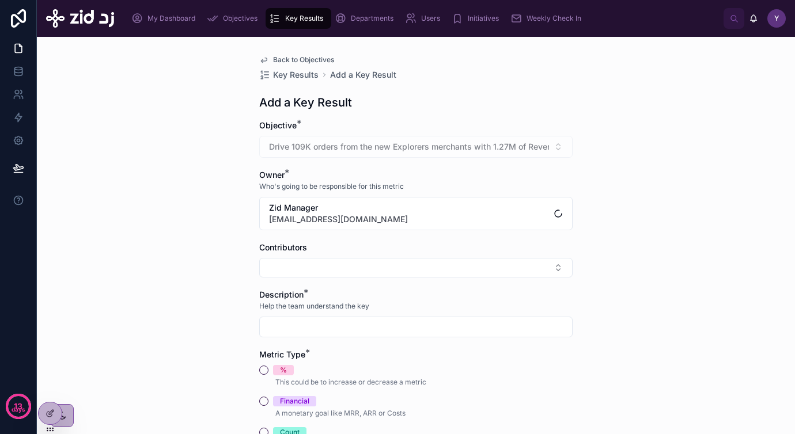
click at [309, 271] on button "Select Button" at bounding box center [415, 268] width 313 height 20
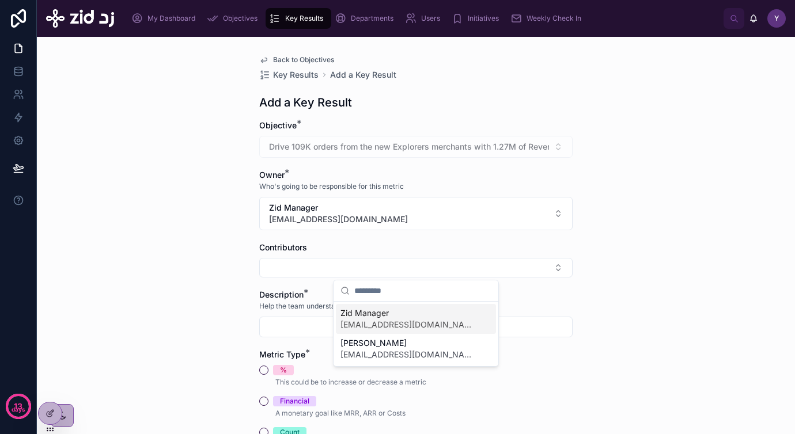
click at [200, 292] on div "Back to Objectives Key Results Add a Key Result Add a Key Result Objective * Dr…" at bounding box center [416, 235] width 758 height 397
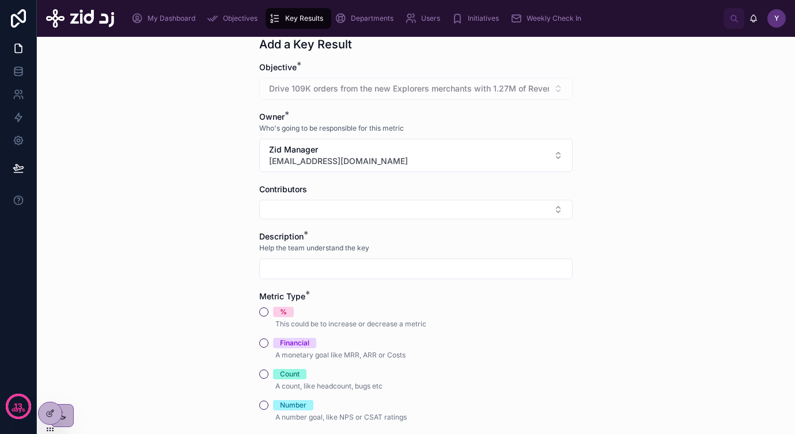
scroll to position [78, 0]
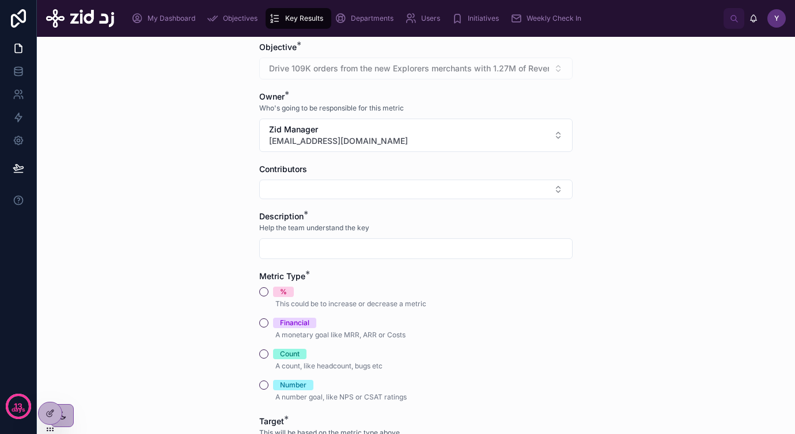
click at [311, 246] on input "text" at bounding box center [416, 249] width 312 height 16
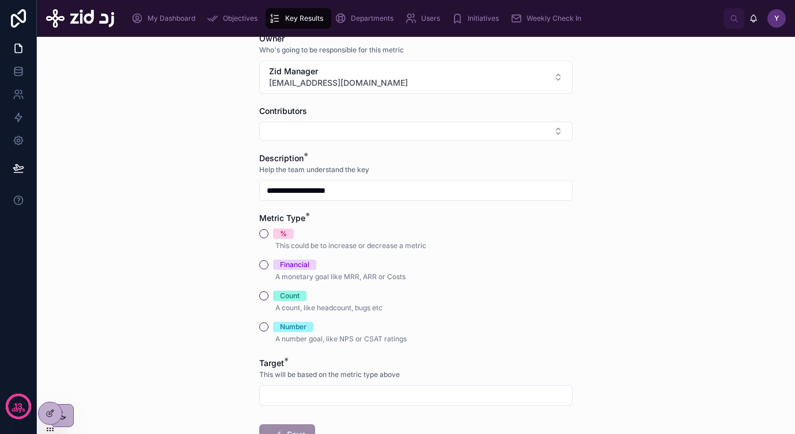
scroll to position [143, 0]
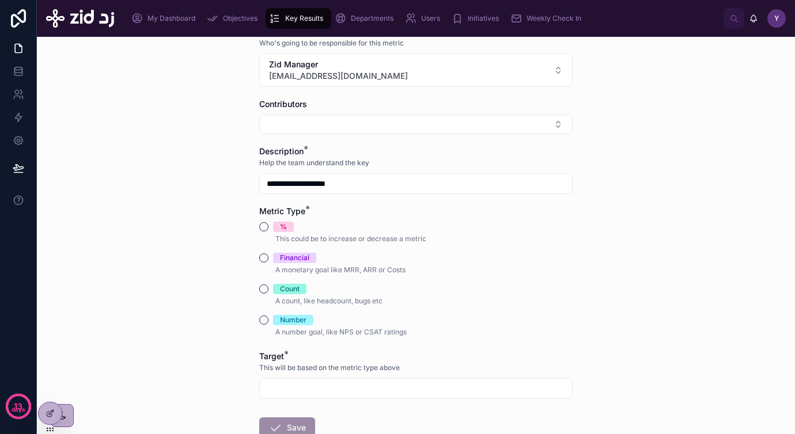
type input "**********"
click at [264, 256] on button "Financial" at bounding box center [263, 257] width 9 height 9
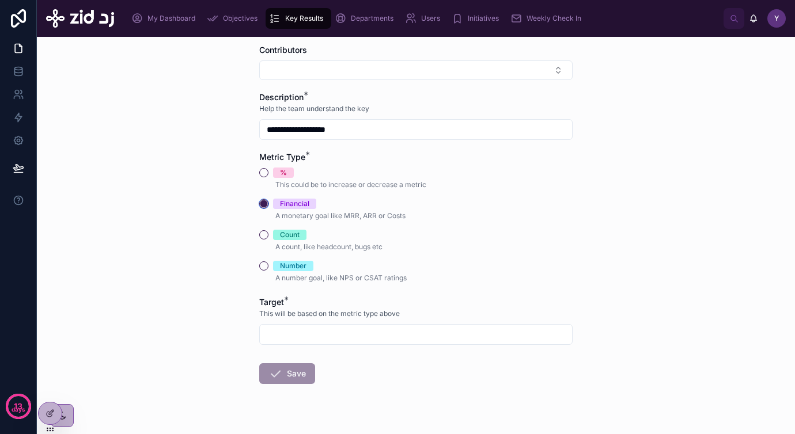
scroll to position [221, 0]
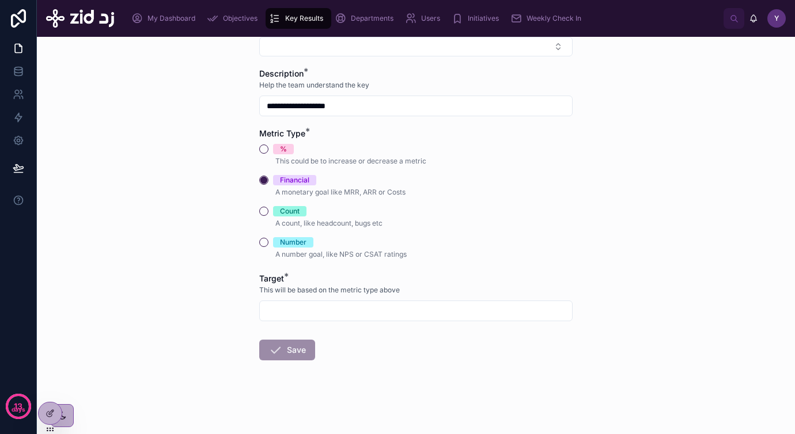
click at [291, 312] on input "text" at bounding box center [416, 311] width 312 height 16
type input "*******"
click at [293, 359] on button "Save" at bounding box center [287, 350] width 56 height 21
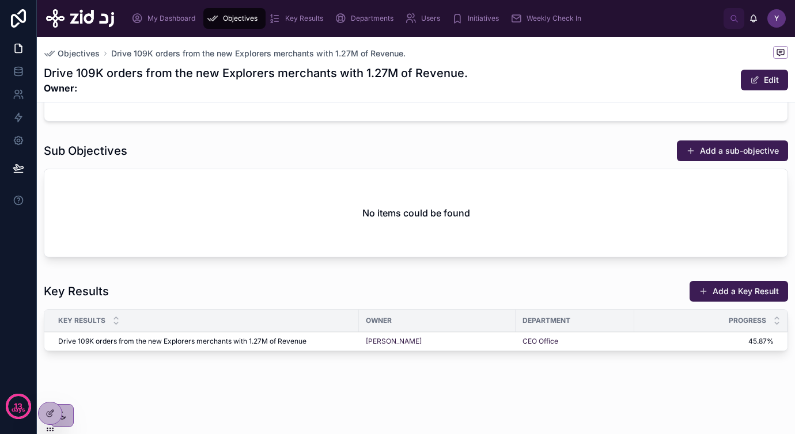
scroll to position [132, 0]
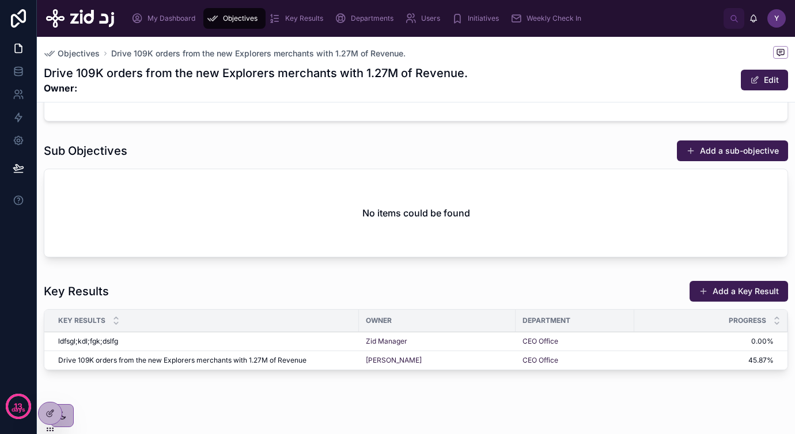
click at [106, 340] on span "ldfsgl;kdl;fgk;dslfg" at bounding box center [88, 341] width 60 height 9
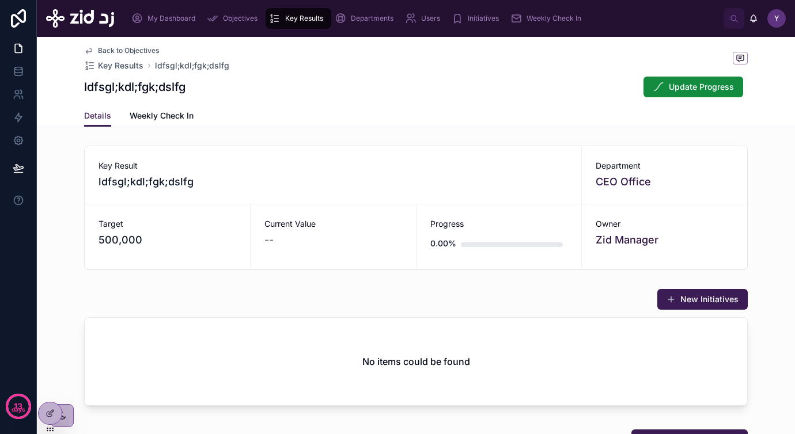
click at [160, 109] on link "Weekly Check In" at bounding box center [162, 116] width 64 height 23
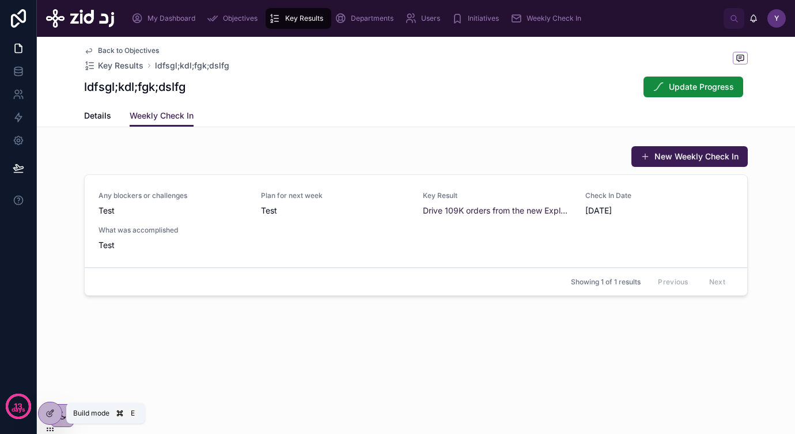
click at [48, 415] on icon at bounding box center [49, 413] width 9 height 9
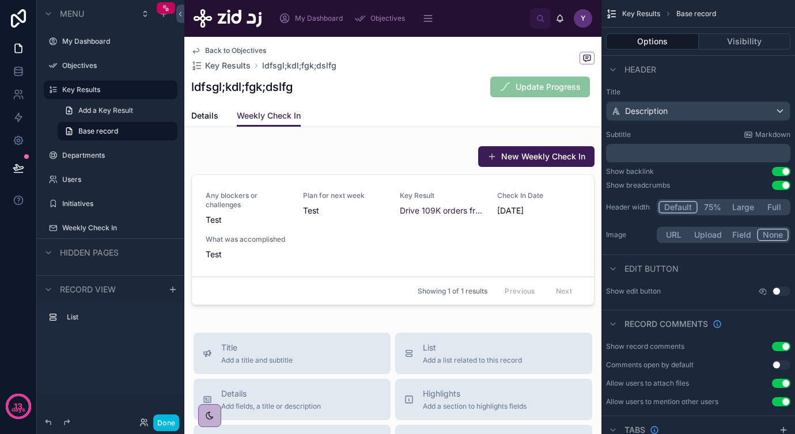
click at [496, 152] on div at bounding box center [392, 227] width 417 height 173
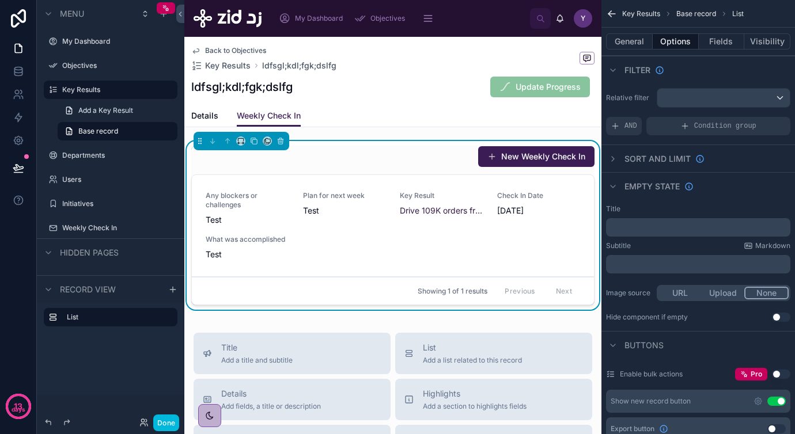
click at [170, 421] on button "Done" at bounding box center [166, 423] width 26 height 17
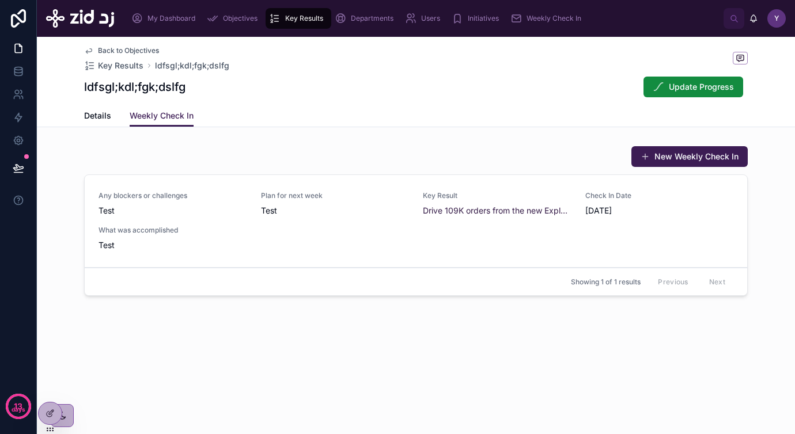
click at [679, 155] on button "New Weekly Check In" at bounding box center [689, 156] width 116 height 21
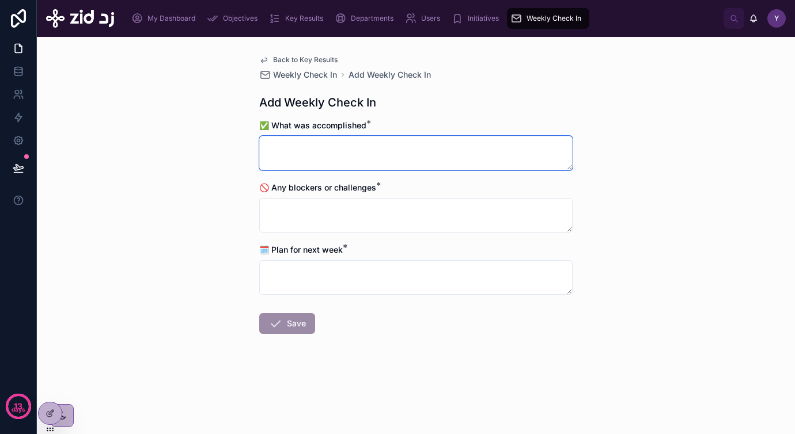
click at [361, 147] on textarea at bounding box center [415, 153] width 313 height 35
type textarea "******"
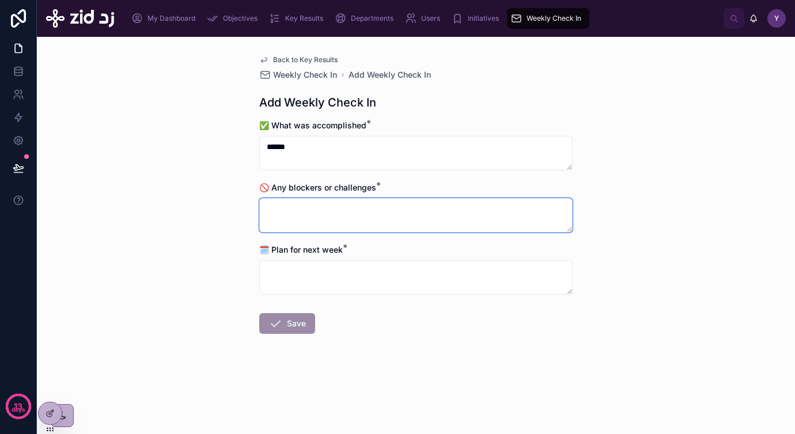
click at [332, 219] on textarea at bounding box center [415, 215] width 313 height 35
type textarea "******"
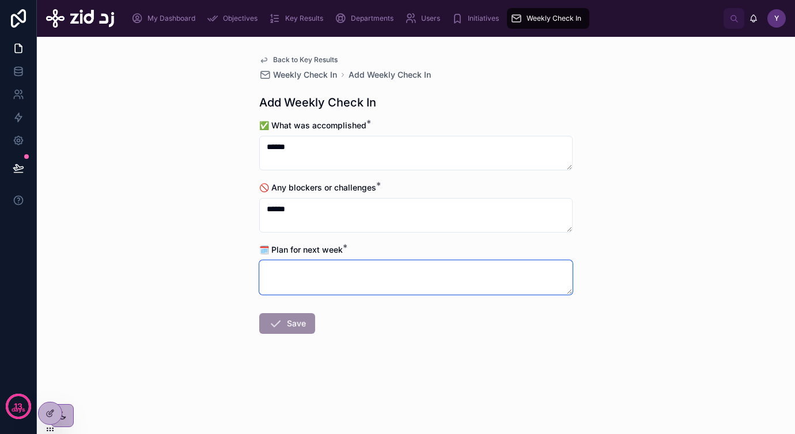
click at [322, 287] on textarea at bounding box center [415, 277] width 313 height 35
type textarea "********"
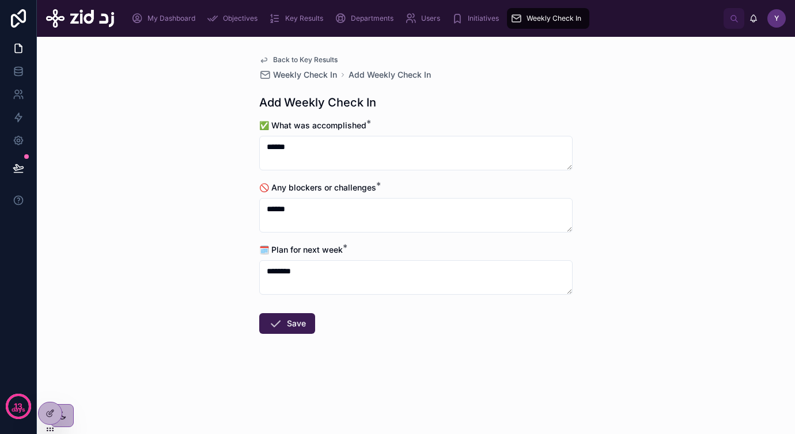
click at [298, 323] on button "Save" at bounding box center [287, 323] width 56 height 21
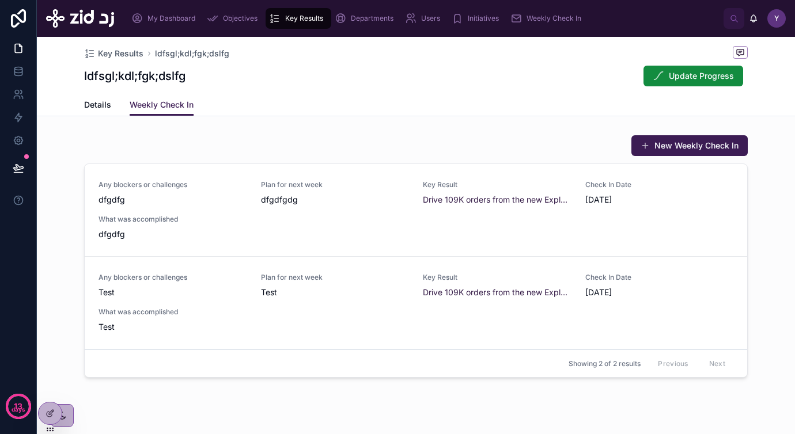
click at [89, 108] on span "Details" at bounding box center [97, 105] width 27 height 12
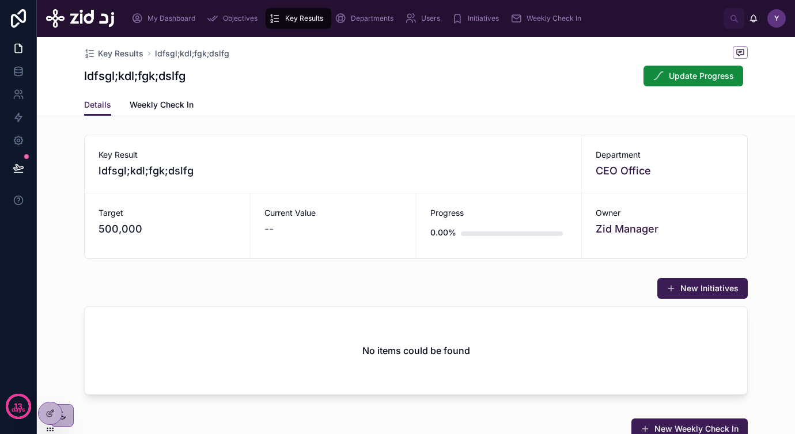
click at [229, 19] on span "Objectives" at bounding box center [240, 18] width 35 height 9
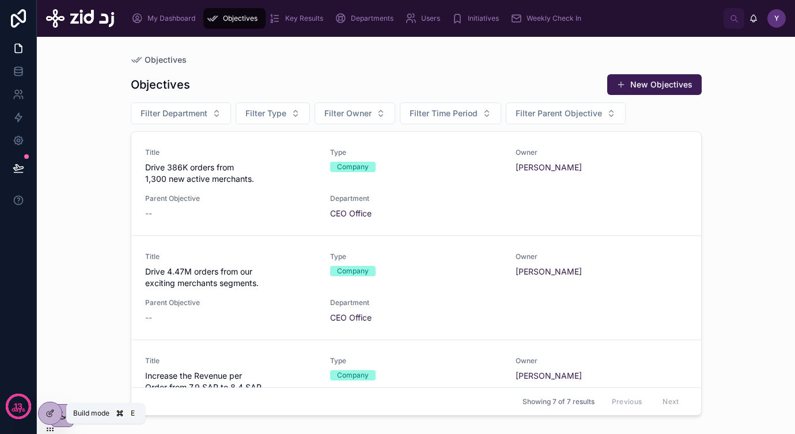
click at [52, 415] on icon at bounding box center [49, 414] width 5 height 5
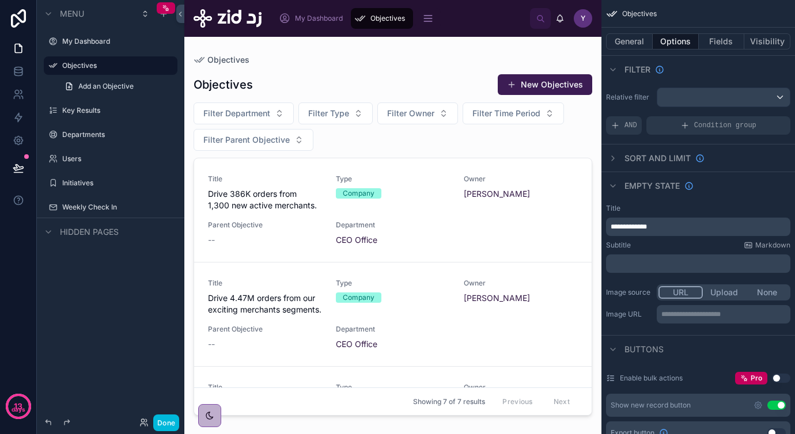
click at [353, 213] on div at bounding box center [392, 229] width 417 height 384
click at [165, 417] on button "Done" at bounding box center [166, 423] width 26 height 17
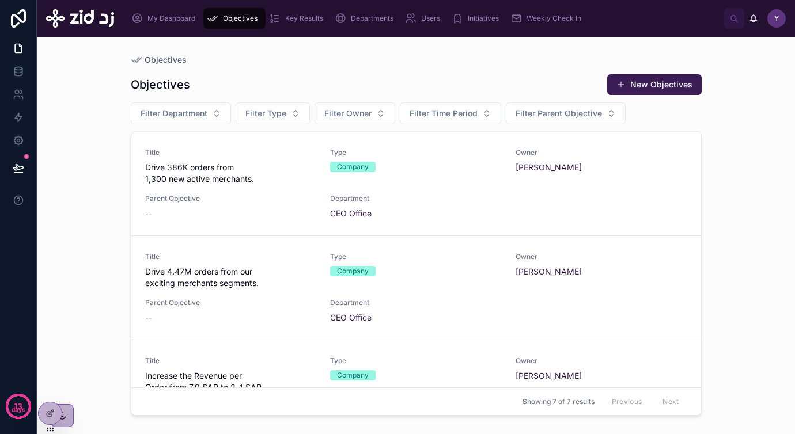
click at [97, 256] on div "Objectives Objectives New Objectives Filter Department Filter Type Filter Owner…" at bounding box center [416, 235] width 758 height 397
click at [52, 412] on icon at bounding box center [49, 413] width 9 height 9
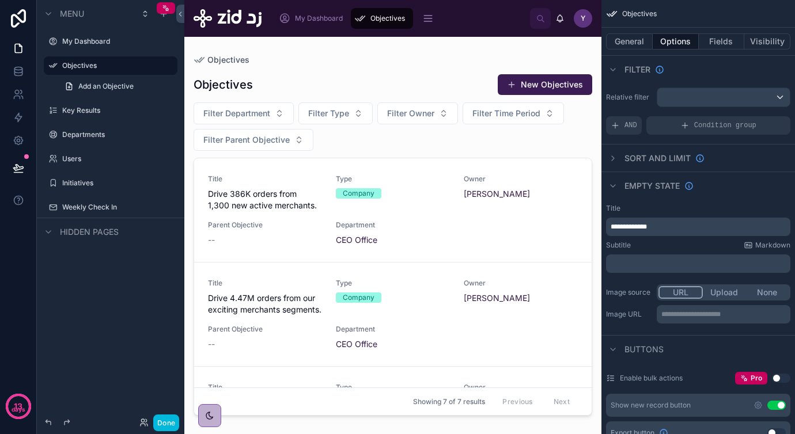
click at [420, 143] on div at bounding box center [392, 229] width 417 height 384
click at [647, 38] on button "General" at bounding box center [629, 41] width 47 height 16
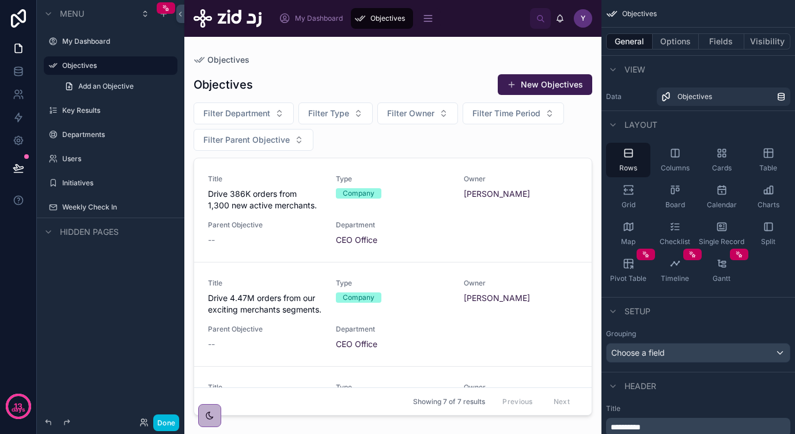
click at [763, 163] on div "Table" at bounding box center [768, 160] width 44 height 35
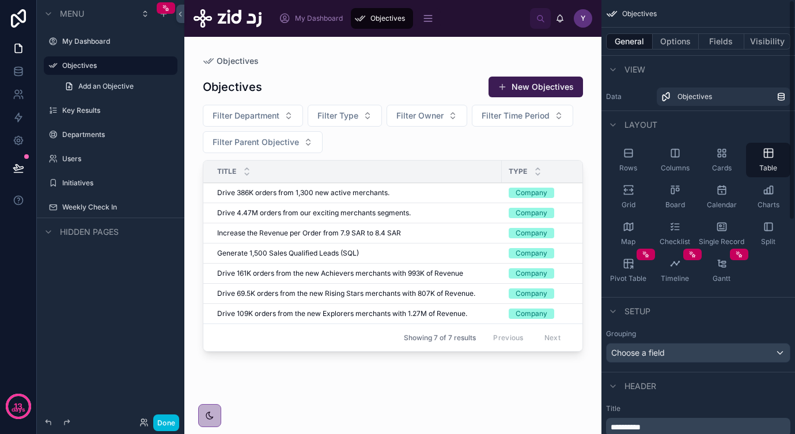
click at [629, 194] on icon "scrollable content" at bounding box center [628, 194] width 9 height 2
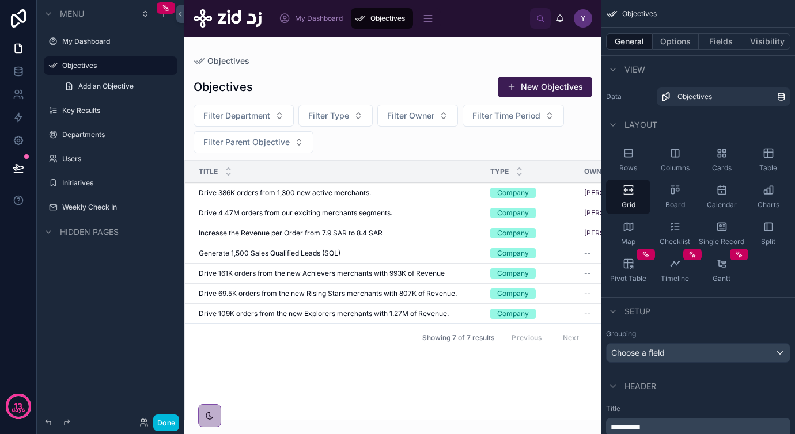
click at [162, 419] on button "Done" at bounding box center [166, 423] width 26 height 17
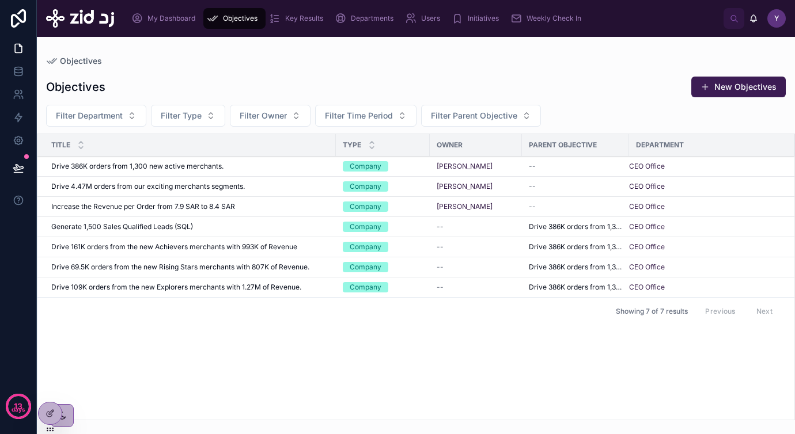
click at [339, 64] on div "Objectives" at bounding box center [415, 61] width 739 height 12
click at [17, 68] on icon at bounding box center [19, 72] width 12 height 12
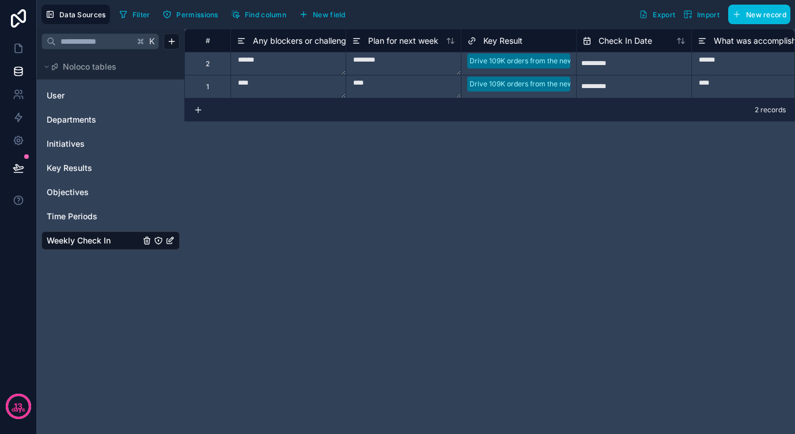
click at [79, 186] on div "Objectives" at bounding box center [110, 192] width 138 height 18
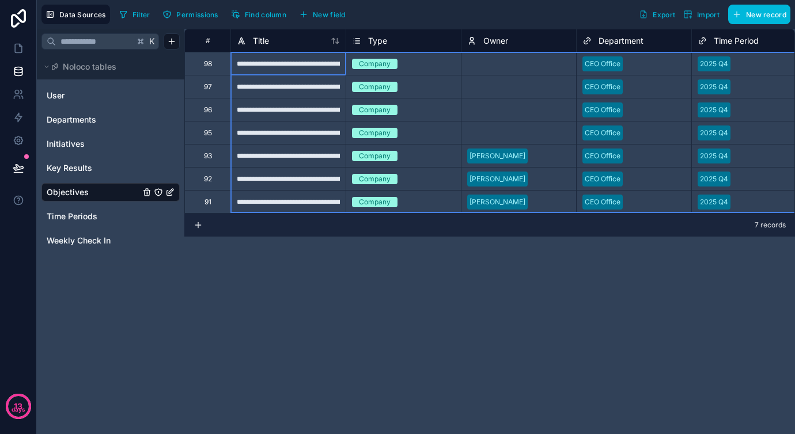
drag, startPoint x: 202, startPoint y: 62, endPoint x: 291, endPoint y: 199, distance: 163.9
click at [306, 184] on div "Delete rows 1 to 7" at bounding box center [319, 183] width 75 height 13
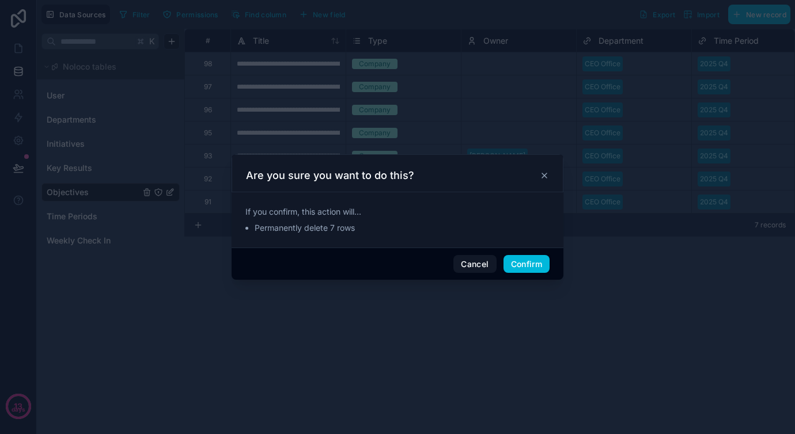
click at [534, 265] on button "Confirm" at bounding box center [526, 264] width 46 height 18
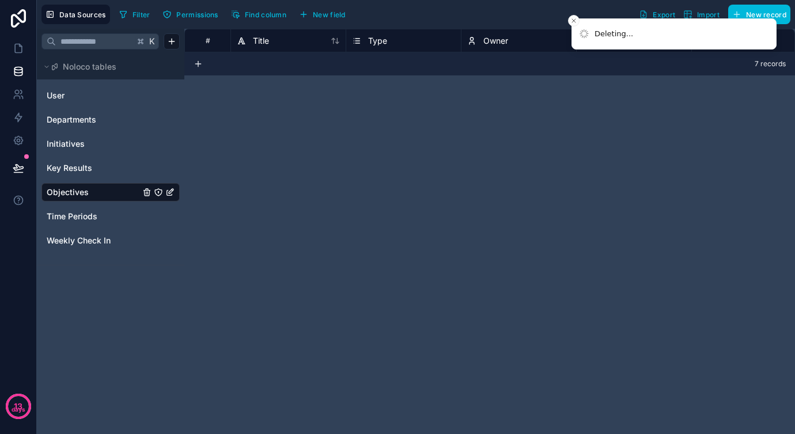
click at [93, 165] on link "Key Results" at bounding box center [93, 168] width 93 height 12
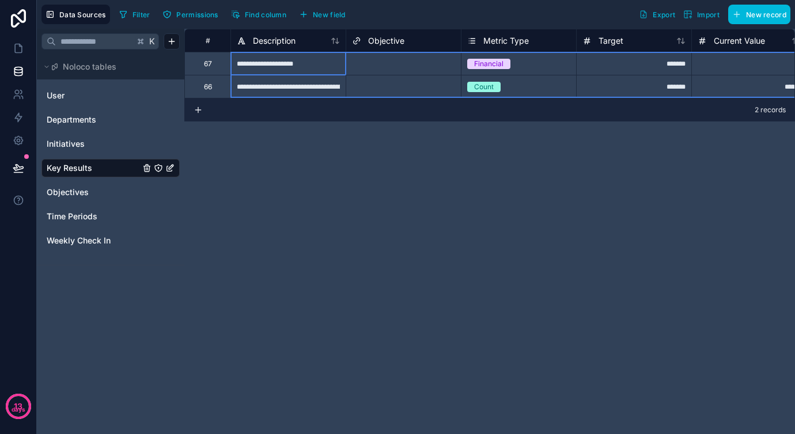
drag, startPoint x: 202, startPoint y: 62, endPoint x: 231, endPoint y: 88, distance: 38.7
click at [222, 131] on div "Delete rows 1 to 2" at bounding box center [245, 130] width 76 height 13
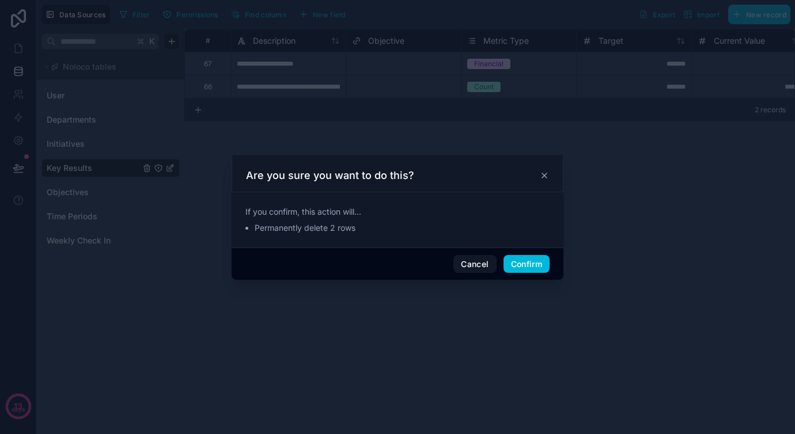
click at [525, 267] on button "Confirm" at bounding box center [526, 264] width 46 height 18
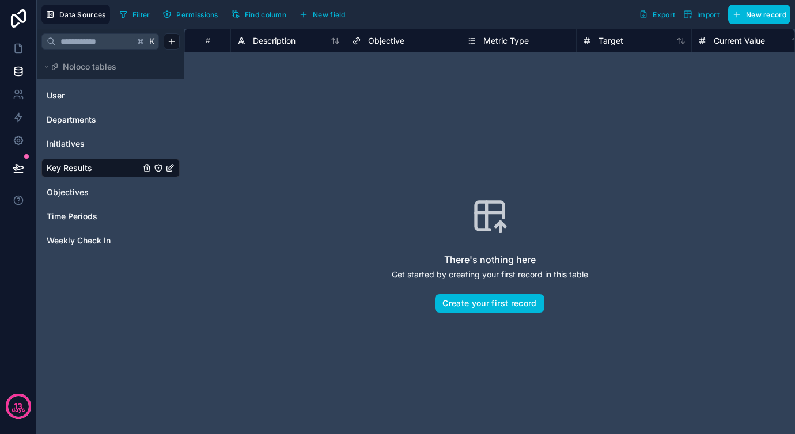
click at [84, 242] on span "Weekly Check In" at bounding box center [79, 241] width 64 height 12
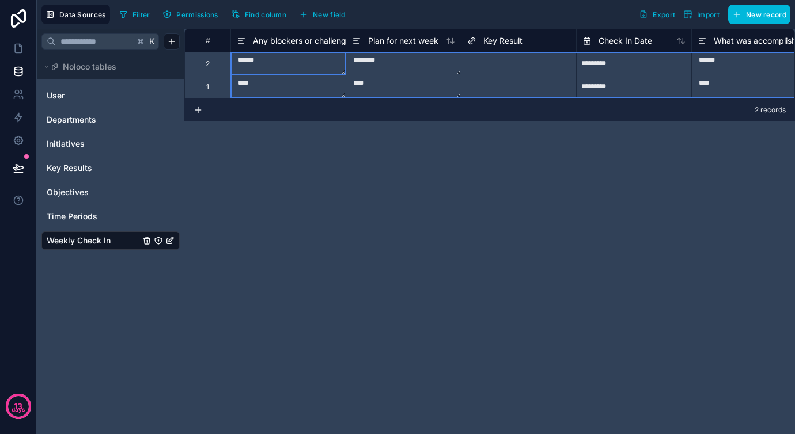
scroll to position [1, 0]
drag, startPoint x: 202, startPoint y: 62, endPoint x: 215, endPoint y: 88, distance: 28.3
click at [215, 88] on div "# Any blockers or challenges Plan for next week Key Result Check In Date What w…" at bounding box center [725, 62] width 1083 height 69
click at [456, 182] on div "# Any blockers or challenges Plan for next week Key Result Check In Date What w…" at bounding box center [489, 231] width 610 height 405
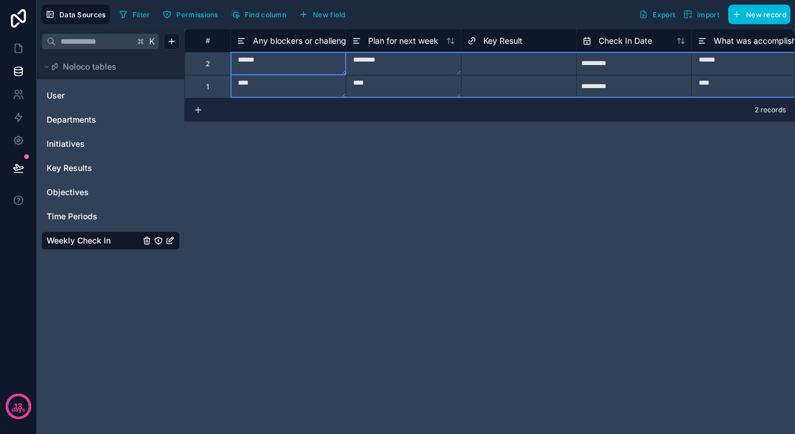
click at [495, 66] on div "Select a Key Result" at bounding box center [498, 63] width 63 height 9
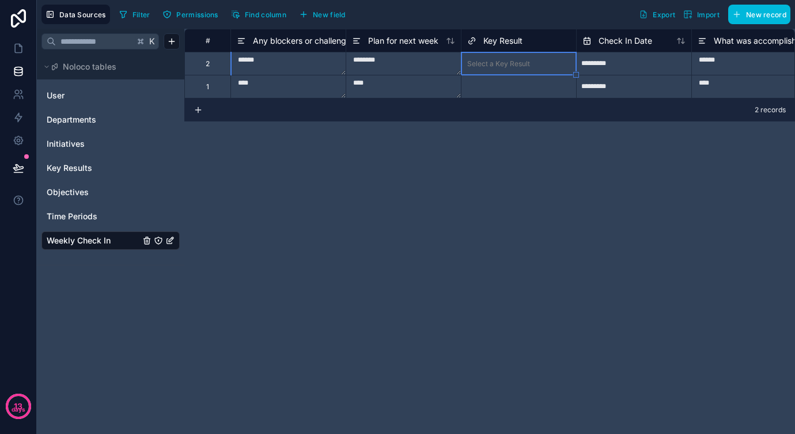
click at [495, 66] on div "Select a Key Result" at bounding box center [498, 63] width 63 height 9
click at [349, 187] on div "# Any blockers or challenges Plan for next week Key Result Check In Date What w…" at bounding box center [489, 231] width 610 height 405
click at [509, 61] on div "Select a Key Result" at bounding box center [498, 63] width 63 height 9
click at [261, 165] on div "# Any blockers or challenges Plan for next week Key Result Check In Date What w…" at bounding box center [489, 231] width 610 height 405
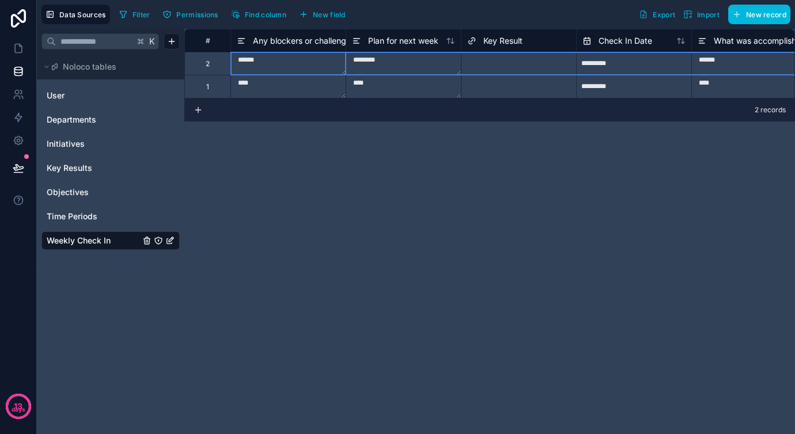
scroll to position [1, 0]
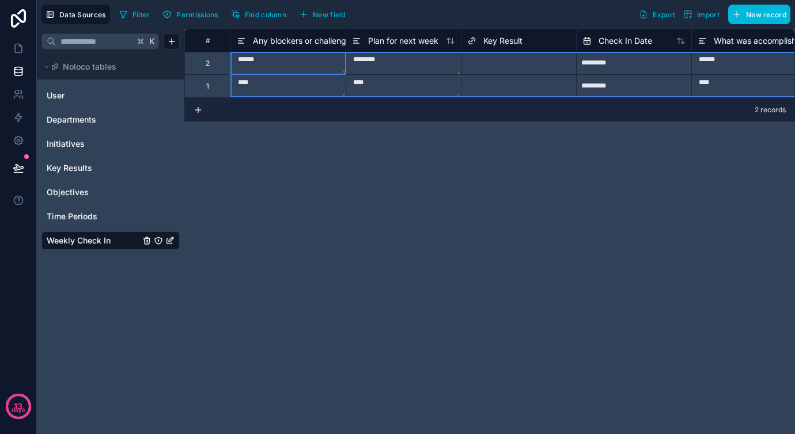
drag, startPoint x: 204, startPoint y: 67, endPoint x: 211, endPoint y: 84, distance: 18.6
click at [211, 84] on div "# Any blockers or challenges Plan for next week Key Result Check In Date What w…" at bounding box center [725, 62] width 1083 height 69
click at [239, 131] on div "Delete rows 1 to 2" at bounding box center [249, 132] width 76 height 13
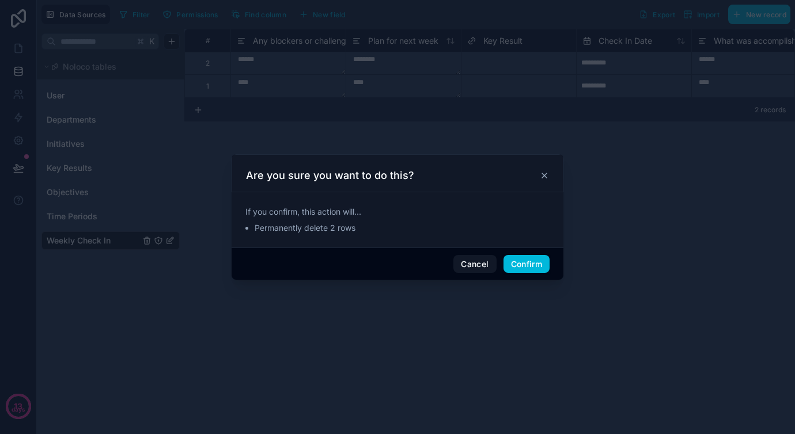
click at [528, 265] on button "Confirm" at bounding box center [526, 264] width 46 height 18
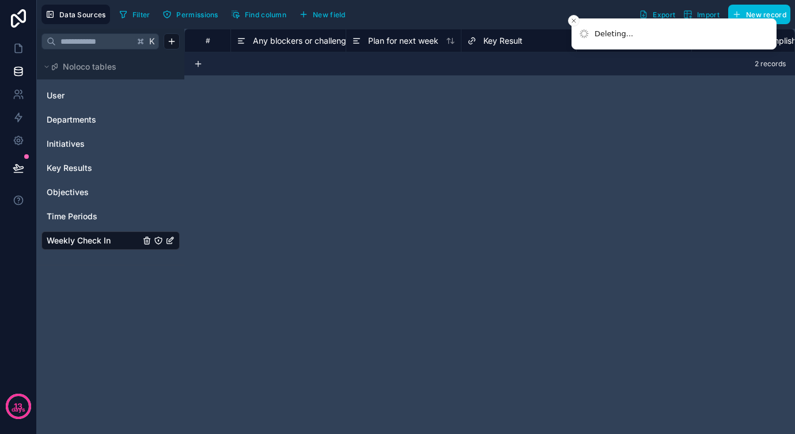
scroll to position [0, 0]
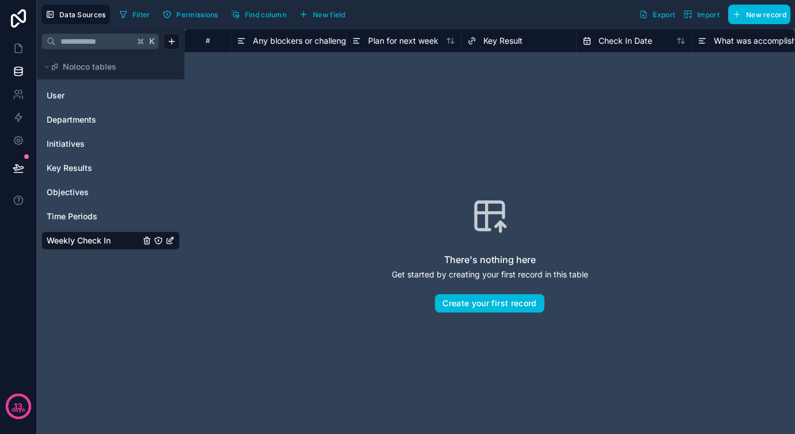
click at [77, 144] on span "Initiatives" at bounding box center [66, 144] width 38 height 12
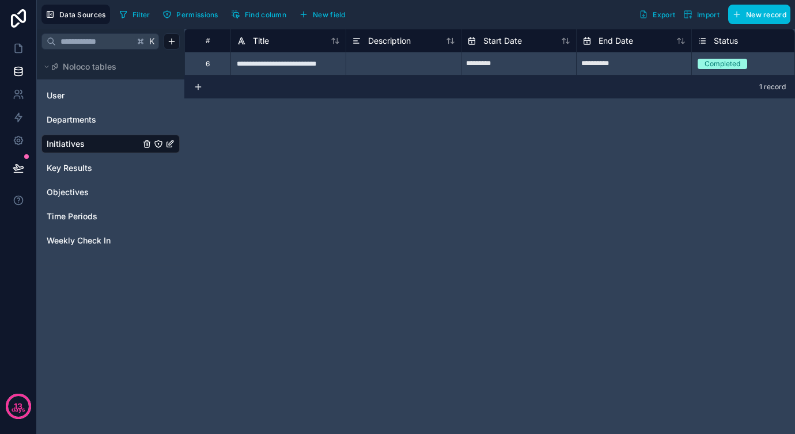
click at [211, 64] on div "6" at bounding box center [207, 63] width 46 height 23
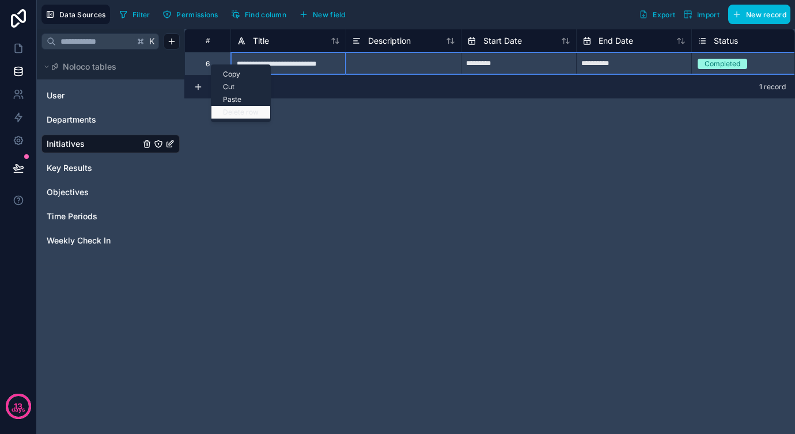
click at [233, 112] on div "Delete row" at bounding box center [240, 112] width 59 height 13
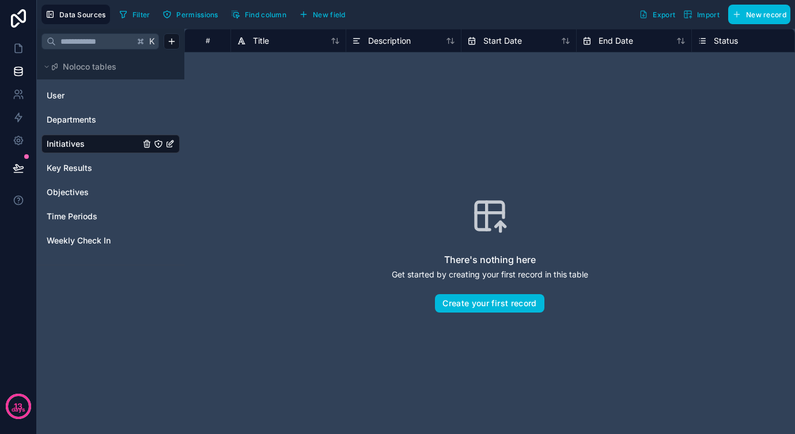
click at [86, 157] on div "User Departments Initiatives Key Results Objectives Time Periods Weekly Check In" at bounding box center [110, 168] width 138 height 172
click at [85, 174] on div "Key Results" at bounding box center [110, 168] width 138 height 18
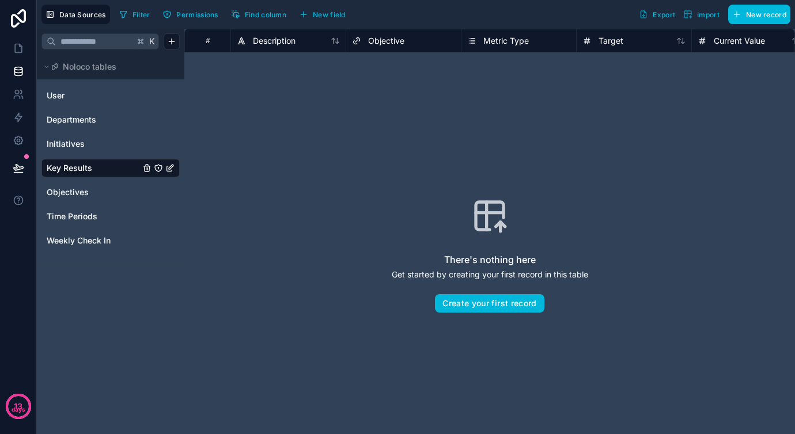
click at [82, 191] on span "Objectives" at bounding box center [68, 193] width 42 height 12
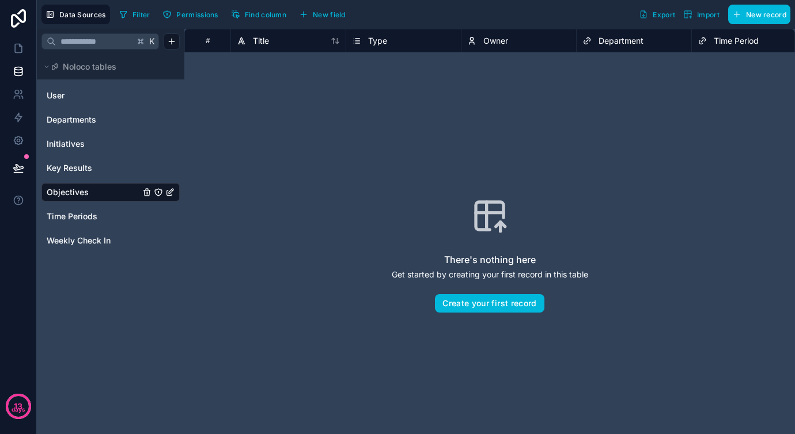
click at [81, 214] on span "Time Periods" at bounding box center [72, 217] width 51 height 12
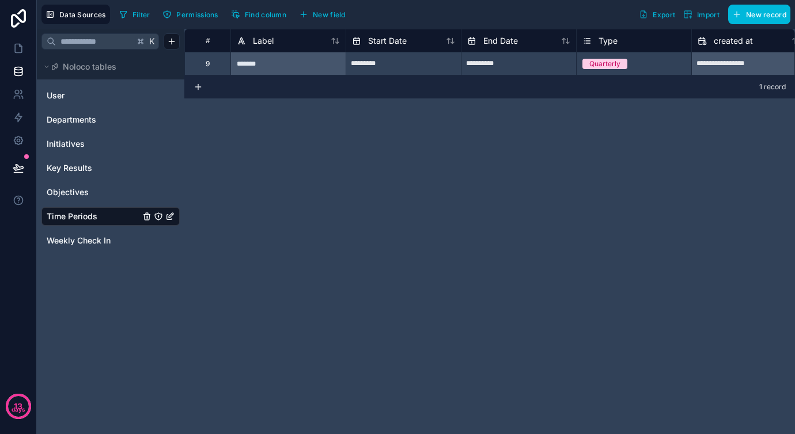
click at [82, 237] on span "Weekly Check In" at bounding box center [79, 241] width 64 height 12
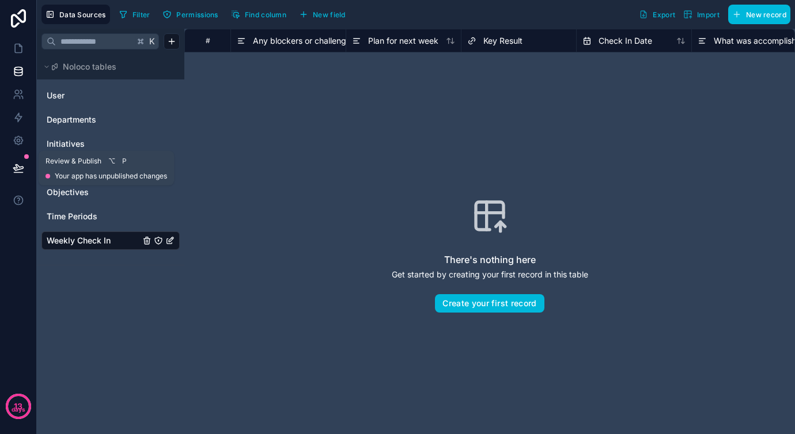
click at [26, 168] on button at bounding box center [18, 168] width 25 height 32
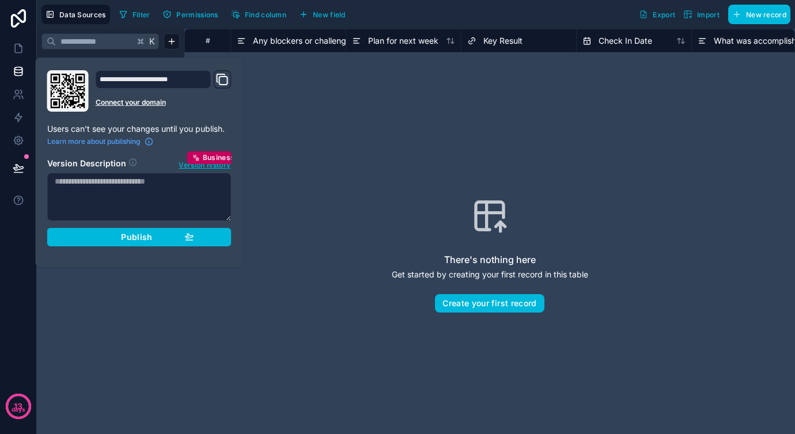
click at [177, 240] on div "Publish" at bounding box center [139, 237] width 109 height 10
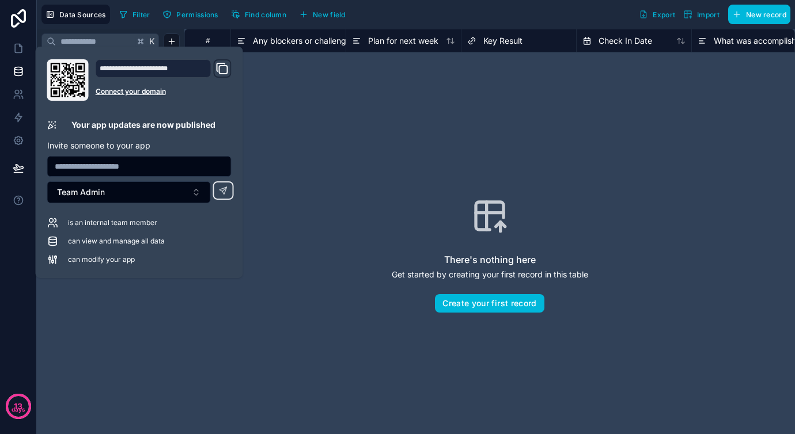
click at [325, 189] on div "There's nothing here Get started by creating your first record in this table Cr…" at bounding box center [489, 255] width 537 height 332
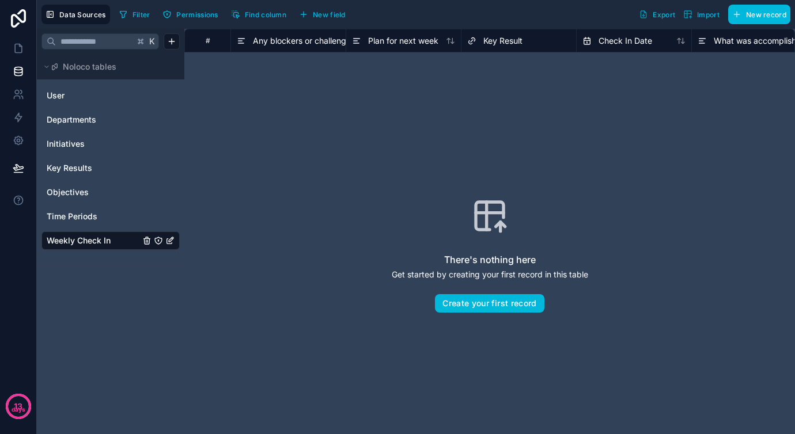
click at [359, 124] on div "There's nothing here Get started by creating your first record in this table Cr…" at bounding box center [489, 255] width 537 height 332
click at [16, 50] on icon at bounding box center [19, 49] width 12 height 12
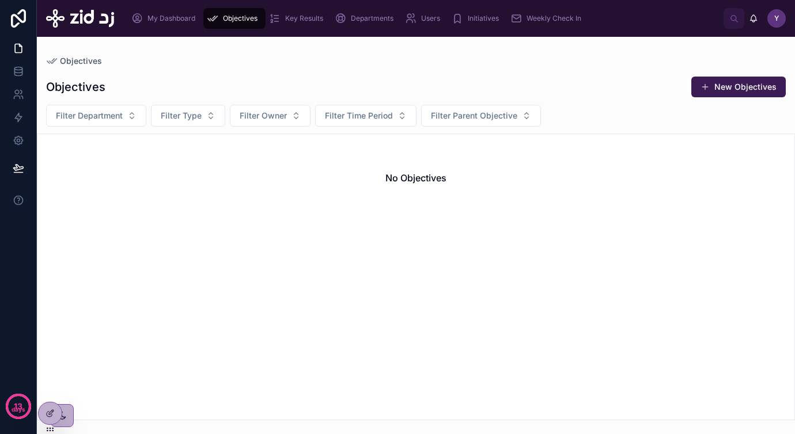
click at [166, 71] on div "Objectives New Objectives Filter Department Filter Type Filter Owner Filter Tim…" at bounding box center [416, 244] width 758 height 354
click at [10, 97] on link at bounding box center [18, 94] width 36 height 23
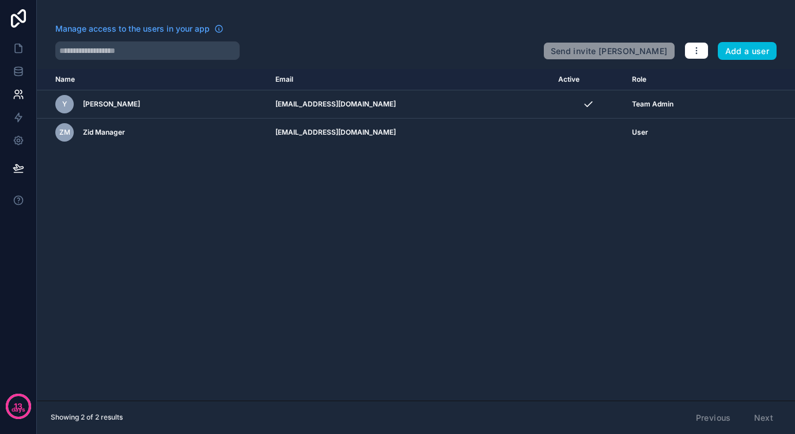
click at [0, 0] on div "scrollable content" at bounding box center [0, 0] width 0 height 0
click at [0, 0] on icon "scrollable content" at bounding box center [0, 0] width 0 height 0
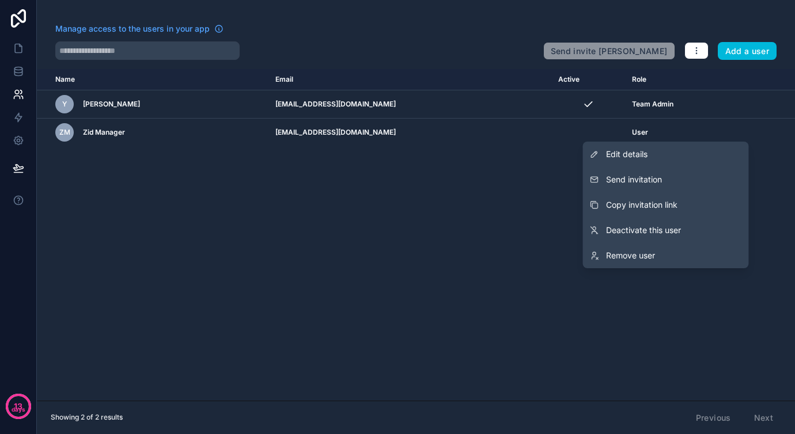
click at [642, 256] on span "Remove user" at bounding box center [630, 256] width 49 height 12
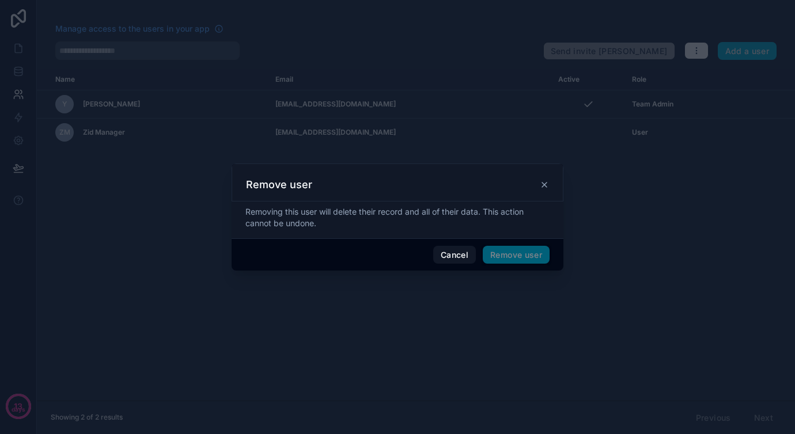
click at [503, 256] on span "Remove user" at bounding box center [516, 255] width 67 height 18
click at [511, 256] on button "Remove user" at bounding box center [516, 255] width 67 height 18
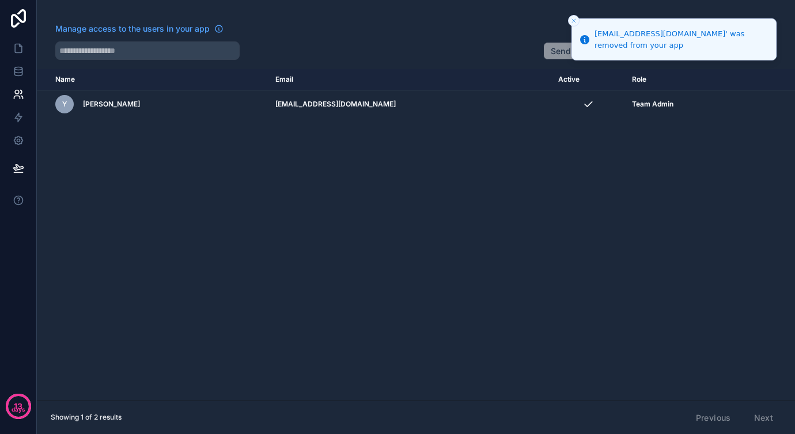
click at [583, 254] on div "Name Email Active Role [DOMAIN_NAME] Y Yazeed Bin Busayyis [EMAIL_ADDRESS][DOMA…" at bounding box center [416, 235] width 758 height 332
click at [576, 23] on icon "Close toast" at bounding box center [573, 20] width 7 height 7
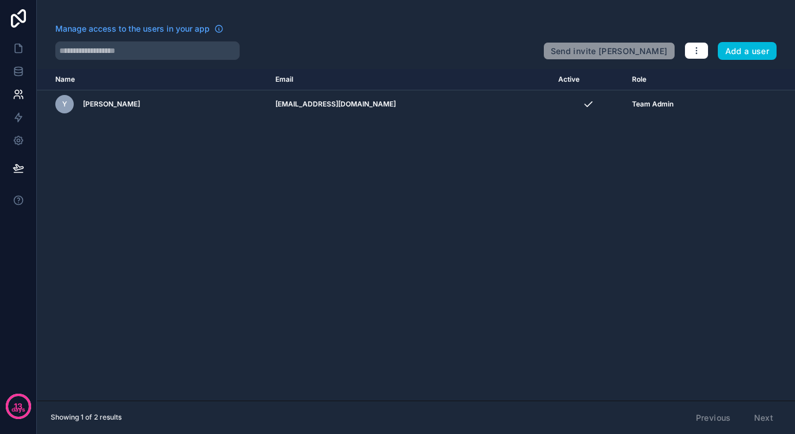
click at [739, 49] on button "Add a user" at bounding box center [747, 51] width 59 height 18
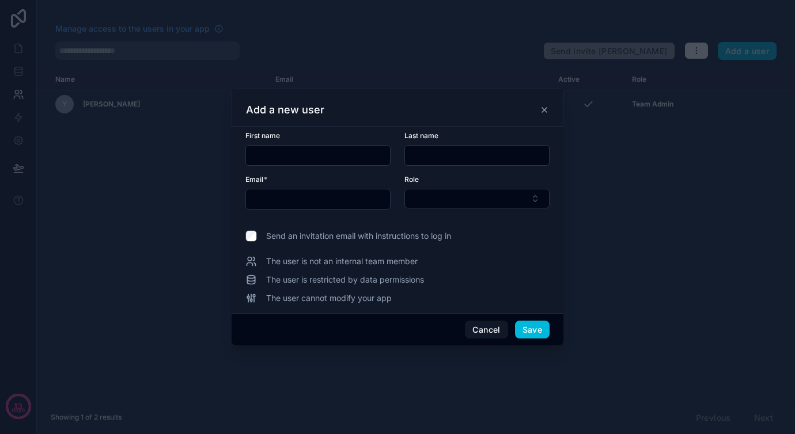
click at [317, 152] on input "text" at bounding box center [318, 155] width 144 height 16
type input "******"
type input "**********"
click at [283, 155] on input "******" at bounding box center [318, 155] width 144 height 16
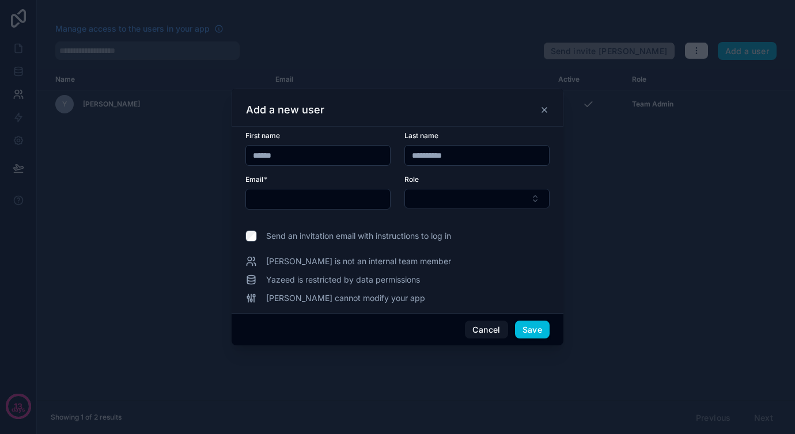
click at [283, 155] on input "******" at bounding box center [318, 155] width 144 height 16
type input "*******"
type input "**********"
